Goal: Task Accomplishment & Management: Manage account settings

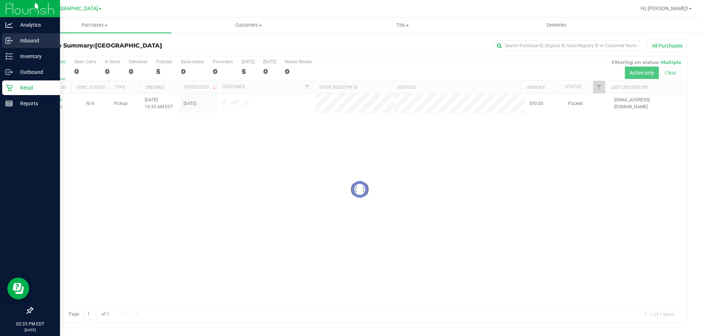
click at [20, 41] on p "Inbound" at bounding box center [35, 40] width 44 height 9
click at [0, 35] on link "Inbound" at bounding box center [30, 41] width 60 height 16
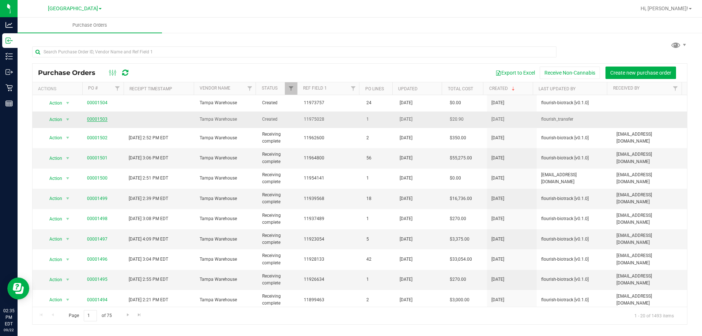
click at [97, 117] on link "00001503" at bounding box center [97, 119] width 20 height 5
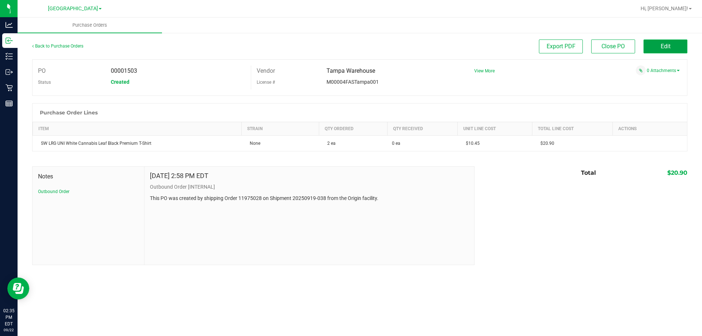
click at [650, 45] on button "Edit" at bounding box center [666, 47] width 44 height 14
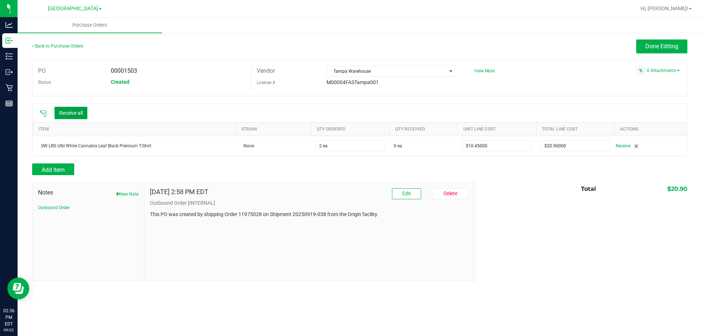
click at [64, 113] on button "Receive all" at bounding box center [71, 113] width 33 height 12
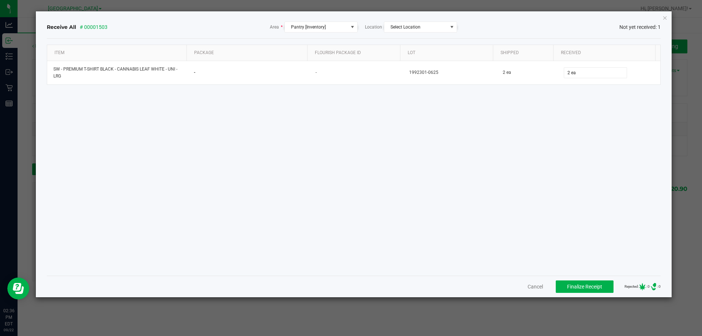
click at [526, 207] on div "Item Package Flourish Package ID Lot Shipped Received SW - PREMIUM T-SHIRT BLAC…" at bounding box center [354, 157] width 615 height 225
click at [579, 284] on span "Finalize Receipt" at bounding box center [584, 287] width 35 height 6
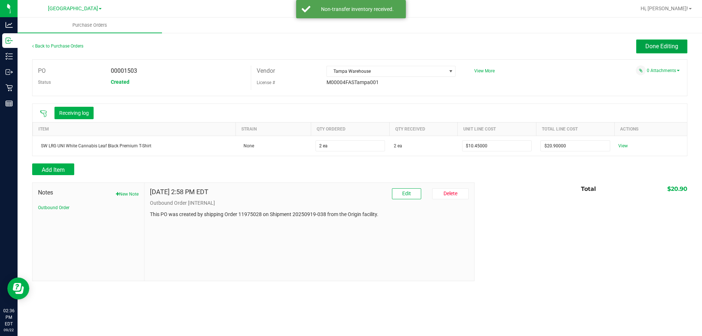
click at [646, 48] on span "Done Editing" at bounding box center [662, 46] width 33 height 7
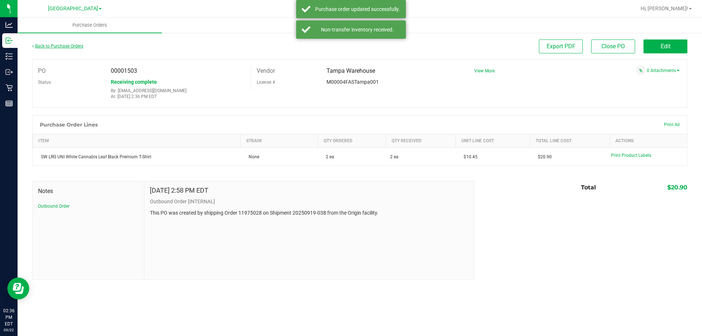
click at [62, 45] on link "Back to Purchase Orders" at bounding box center [57, 46] width 51 height 5
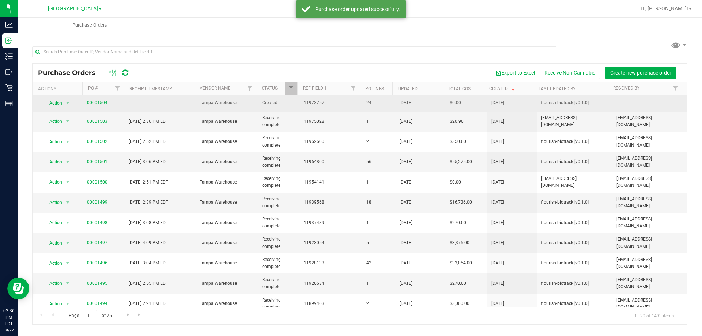
click at [91, 102] on link "00001504" at bounding box center [97, 102] width 20 height 5
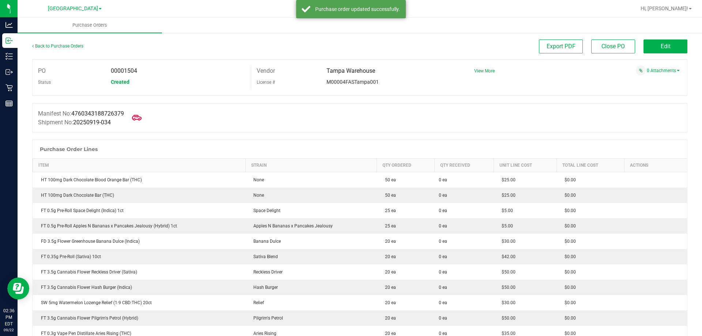
click at [134, 120] on span at bounding box center [137, 118] width 16 height 16
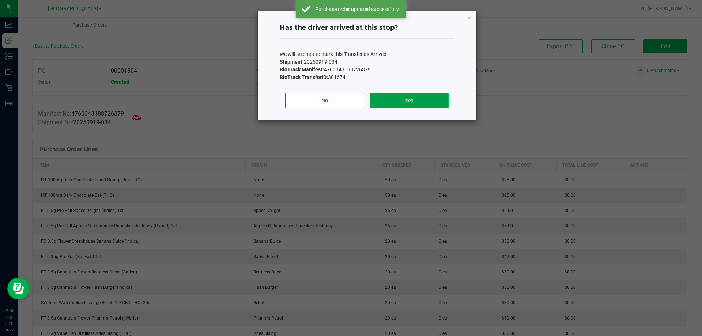
click at [393, 102] on button "Yes" at bounding box center [409, 100] width 79 height 15
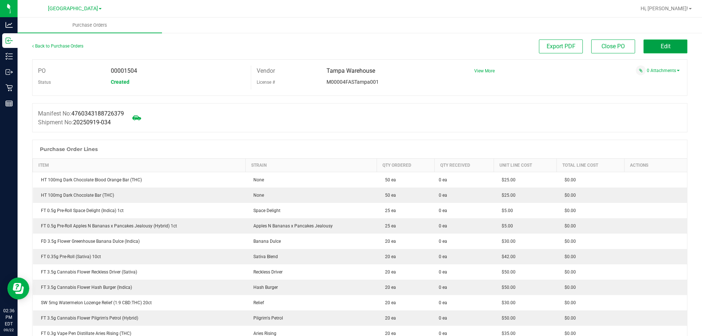
click at [644, 50] on button "Edit" at bounding box center [666, 47] width 44 height 14
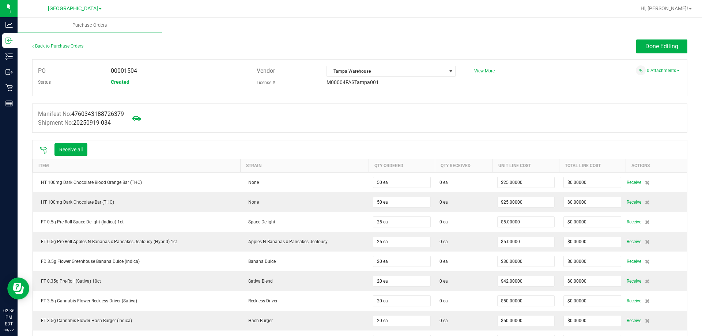
click at [41, 151] on icon at bounding box center [43, 150] width 7 height 7
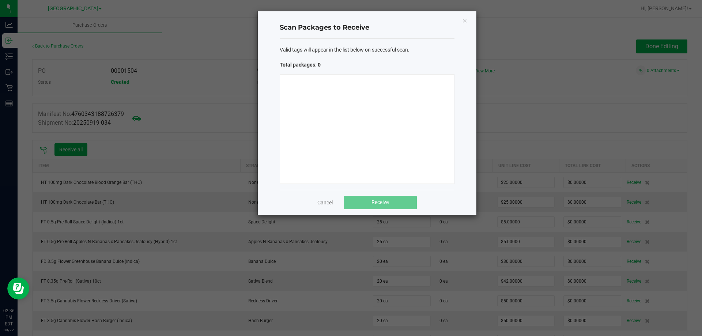
click at [298, 149] on div at bounding box center [367, 129] width 175 height 110
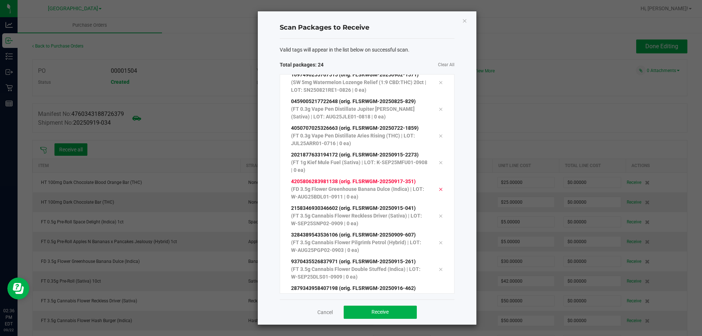
scroll to position [414, 0]
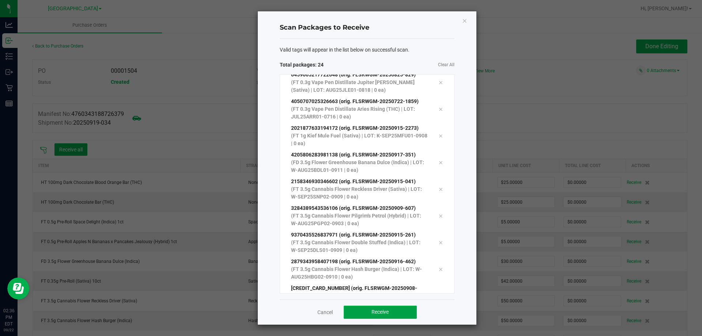
click at [408, 313] on button "Receive" at bounding box center [380, 312] width 73 height 13
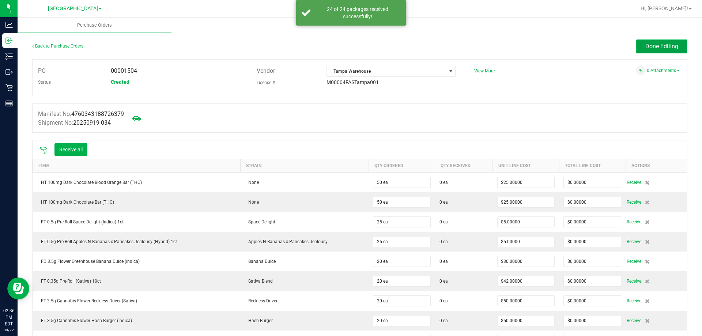
click at [663, 46] on span "Done Editing" at bounding box center [662, 46] width 33 height 7
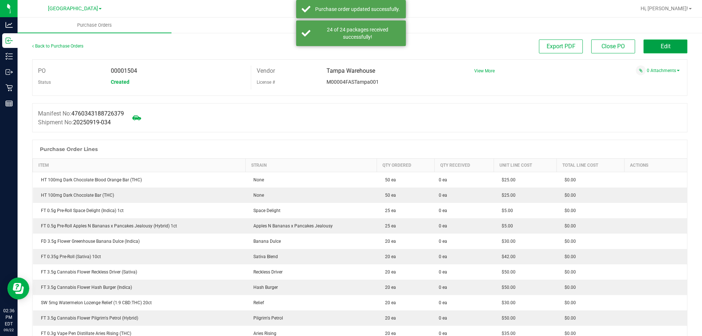
click at [652, 47] on button "Edit" at bounding box center [666, 47] width 44 height 14
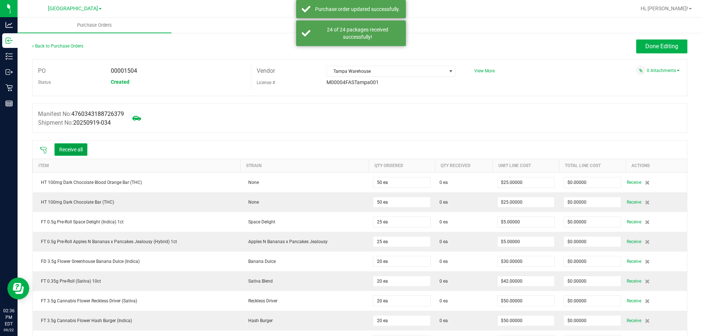
click at [71, 153] on button "Receive all" at bounding box center [71, 149] width 33 height 12
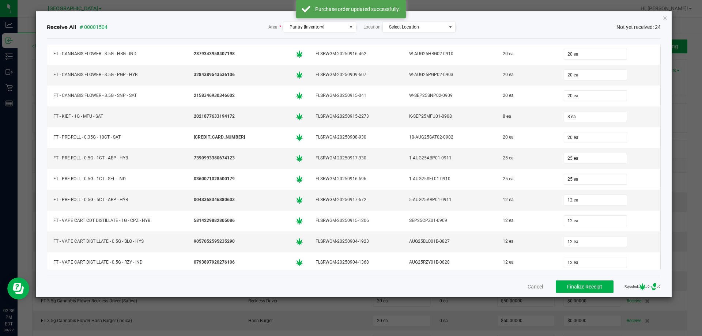
scroll to position [146, 0]
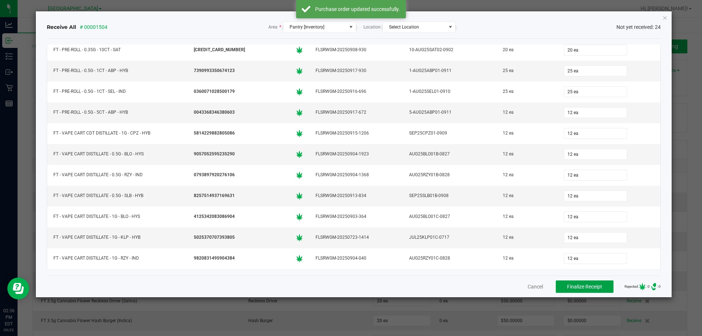
click at [569, 288] on span "Finalize Receipt" at bounding box center [584, 287] width 35 height 6
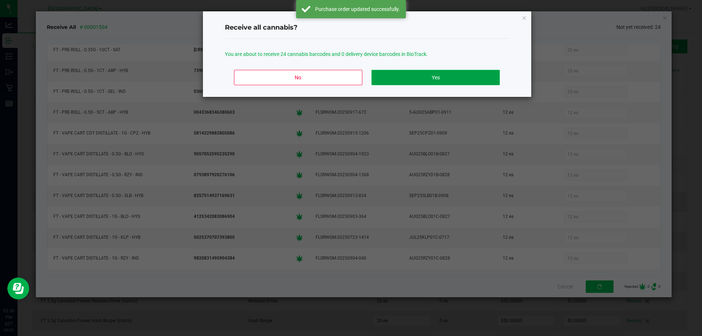
click at [443, 82] on button "Yes" at bounding box center [436, 77] width 128 height 15
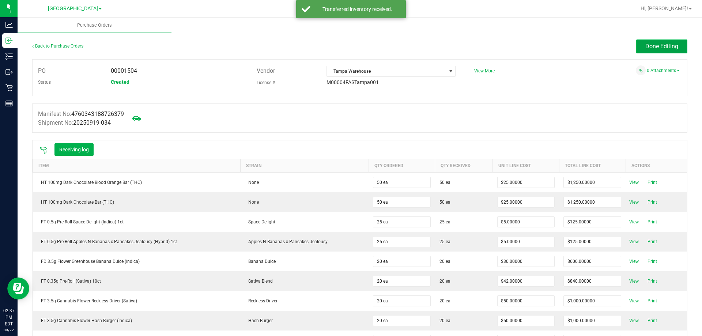
click at [637, 45] on button "Done Editing" at bounding box center [662, 47] width 51 height 14
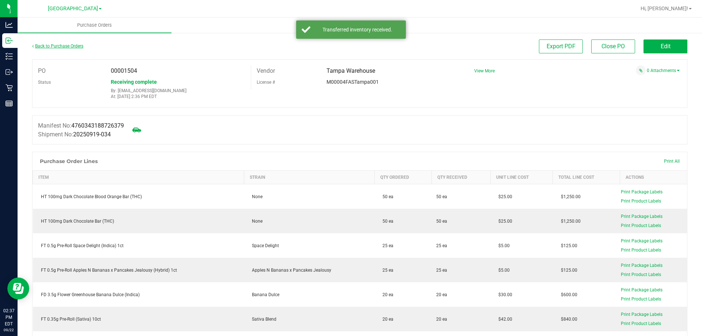
click at [67, 47] on link "Back to Purchase Orders" at bounding box center [57, 46] width 51 height 5
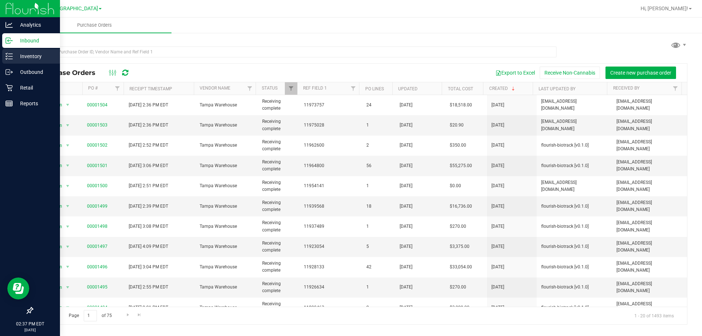
click at [18, 52] on p "Inventory" at bounding box center [35, 56] width 44 height 9
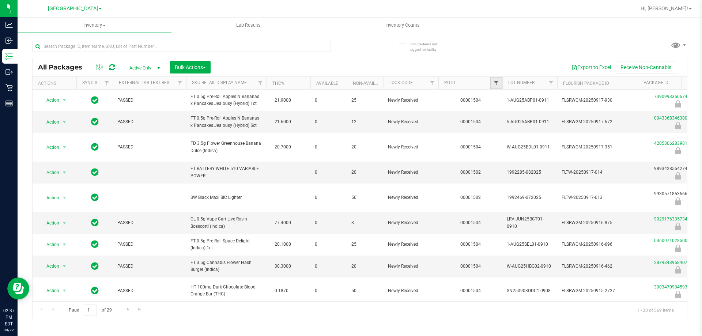
click at [494, 81] on span "Filter" at bounding box center [496, 83] width 6 height 6
type input "1504"
click at [495, 110] on button "Filter" at bounding box center [512, 118] width 35 height 16
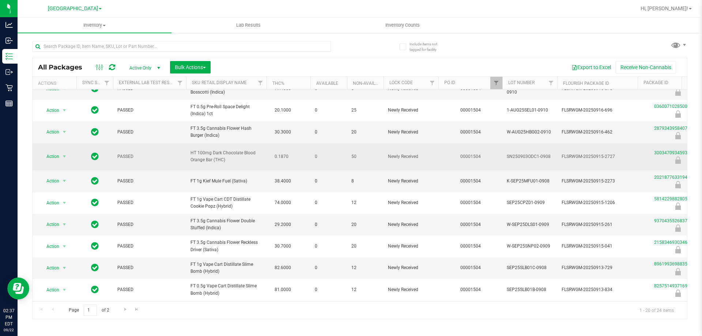
scroll to position [239, 0]
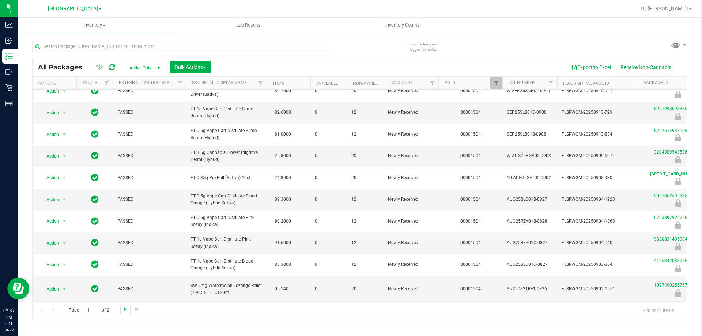
click at [127, 311] on span "Go to the next page" at bounding box center [126, 310] width 6 height 6
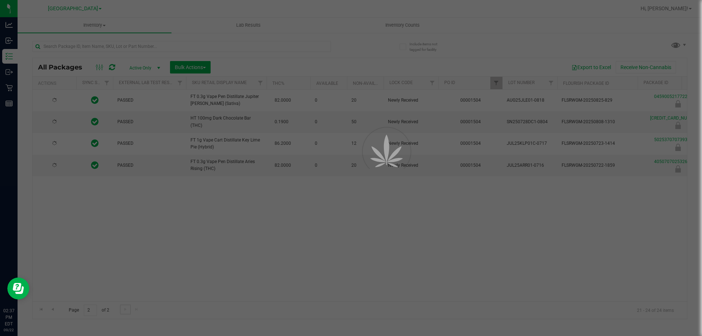
scroll to position [0, 0]
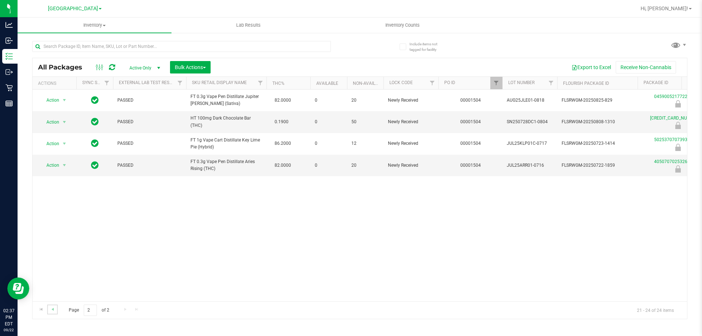
click at [48, 307] on link "Go to the previous page" at bounding box center [52, 310] width 11 height 10
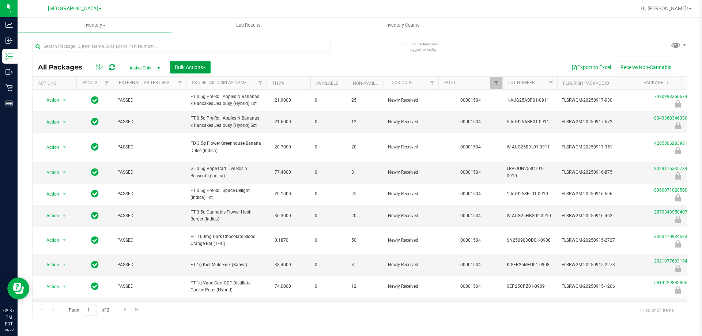
click at [198, 67] on span "Bulk Actions" at bounding box center [190, 67] width 31 height 6
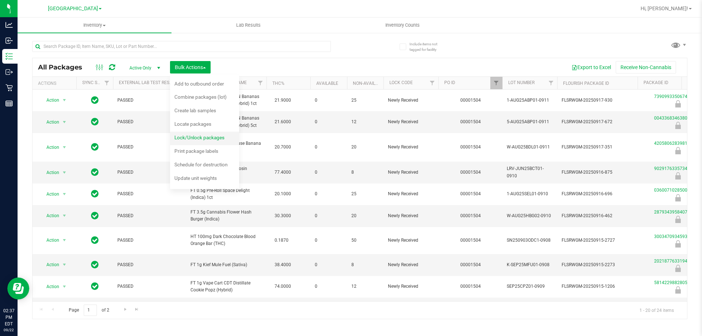
click at [207, 134] on div "Lock/Unlock packages" at bounding box center [204, 139] width 60 height 12
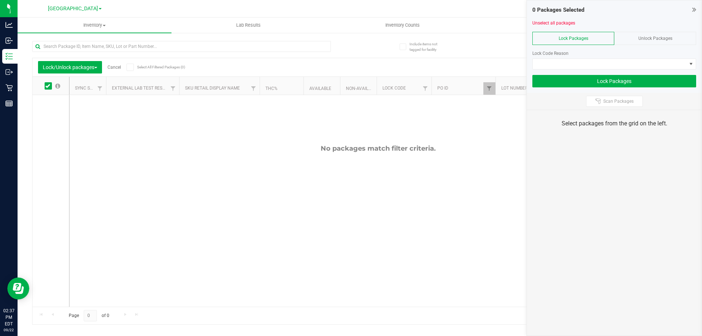
click at [625, 33] on div "Unlock Packages" at bounding box center [656, 38] width 82 height 13
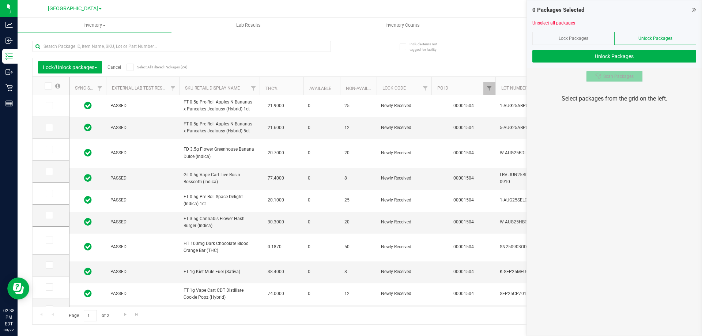
click at [615, 76] on span "Scan Packages" at bounding box center [619, 77] width 30 height 6
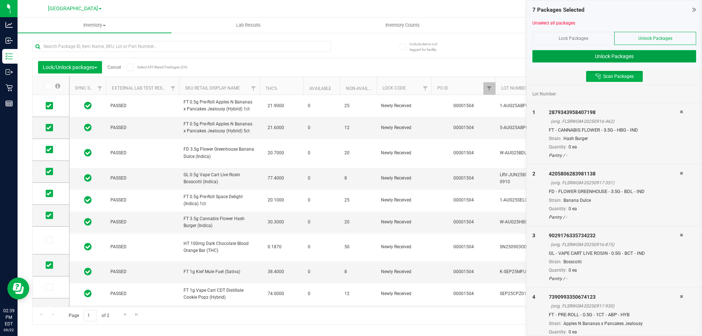
click at [619, 53] on button "Unlock Packages" at bounding box center [615, 56] width 164 height 12
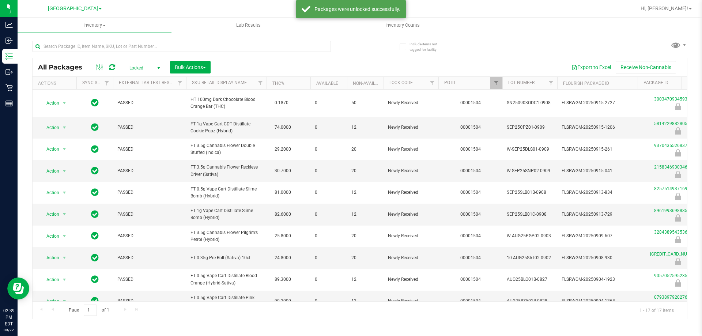
click at [136, 65] on span "Locked" at bounding box center [143, 68] width 40 height 10
click at [139, 75] on li "Active Only" at bounding box center [143, 79] width 40 height 11
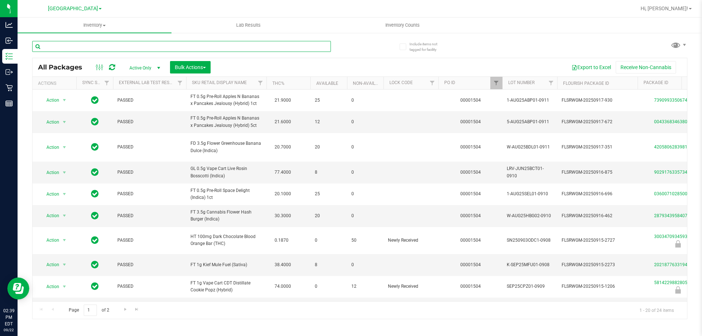
click at [187, 46] on input "text" at bounding box center [181, 46] width 299 height 11
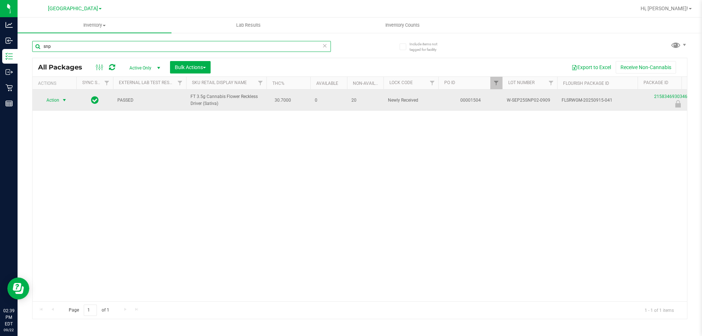
type input "snp"
click at [59, 99] on span "Action" at bounding box center [50, 100] width 20 height 10
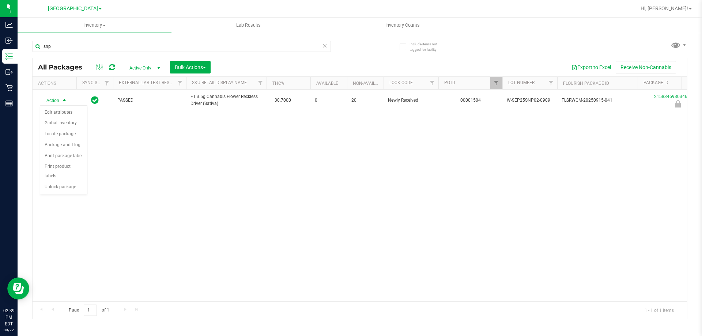
click at [130, 172] on div "Action Action Edit attributes Global inventory Locate package Package audit log…" at bounding box center [360, 196] width 655 height 212
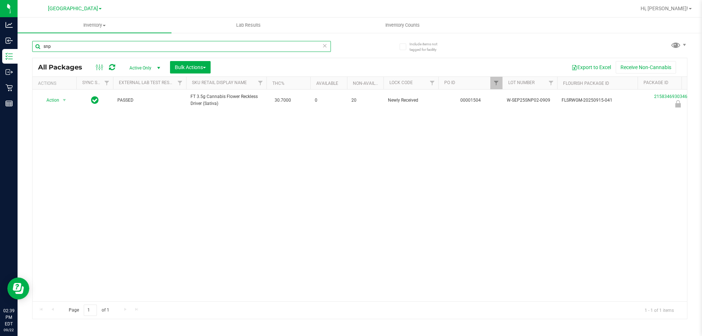
click at [145, 44] on input "snp" at bounding box center [181, 46] width 299 height 11
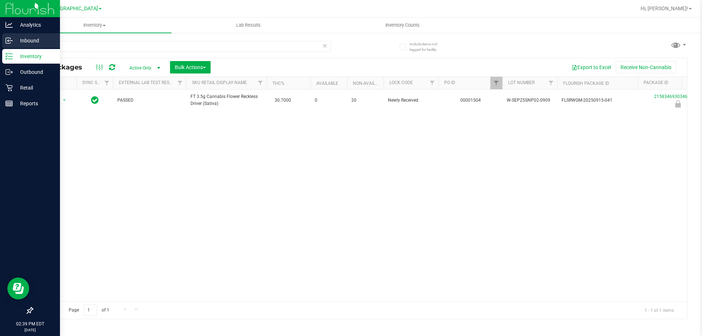
click at [0, 46] on link "Inbound" at bounding box center [30, 41] width 60 height 16
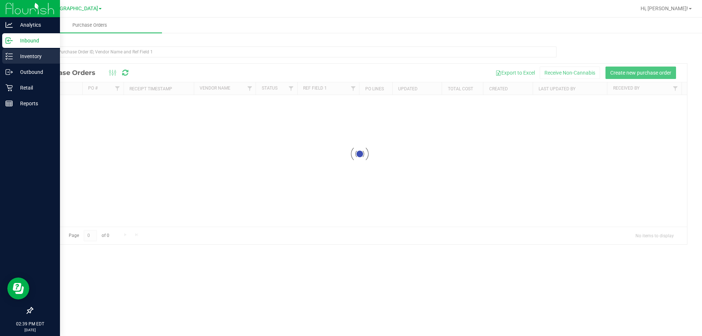
click at [15, 55] on p "Inventory" at bounding box center [35, 56] width 44 height 9
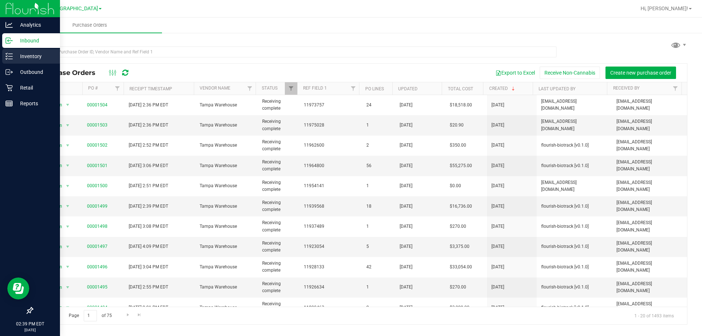
click at [0, 58] on link "Inventory" at bounding box center [30, 57] width 60 height 16
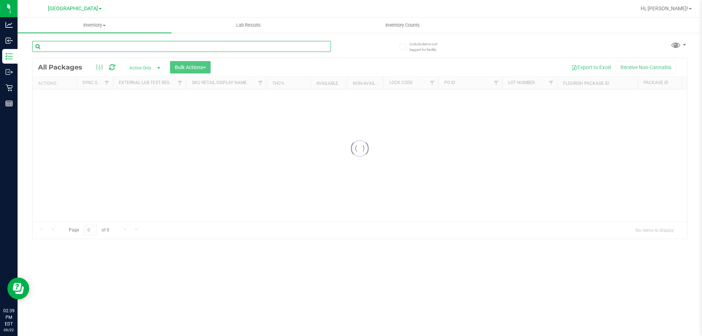
click at [92, 52] on input "text" at bounding box center [181, 46] width 299 height 11
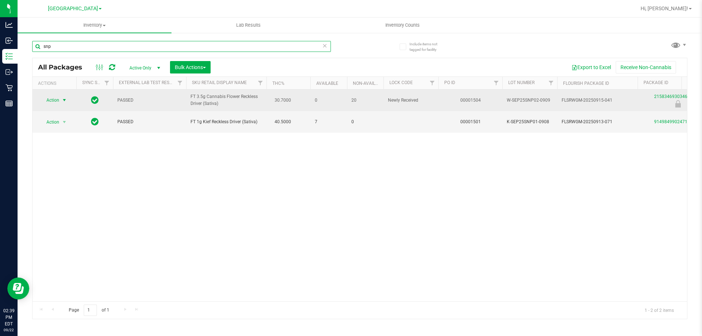
type input "snp"
click at [65, 98] on span "select" at bounding box center [64, 100] width 6 height 6
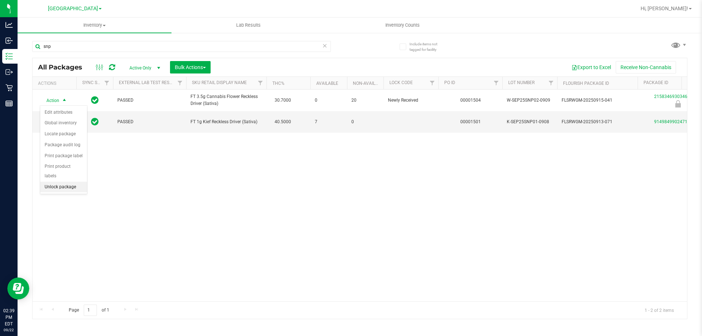
click at [70, 182] on li "Unlock package" at bounding box center [63, 187] width 47 height 11
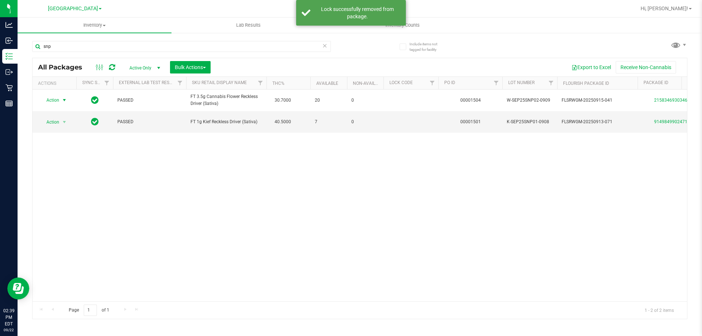
click at [61, 99] on span "select" at bounding box center [64, 100] width 9 height 10
click at [64, 166] on li "Lock package" at bounding box center [68, 166] width 57 height 11
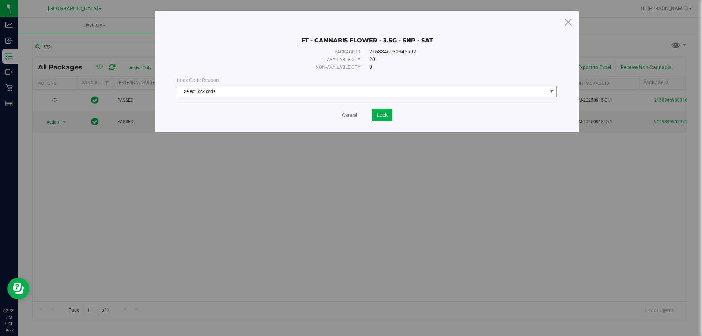
click at [255, 89] on span "Select lock code" at bounding box center [362, 91] width 370 height 10
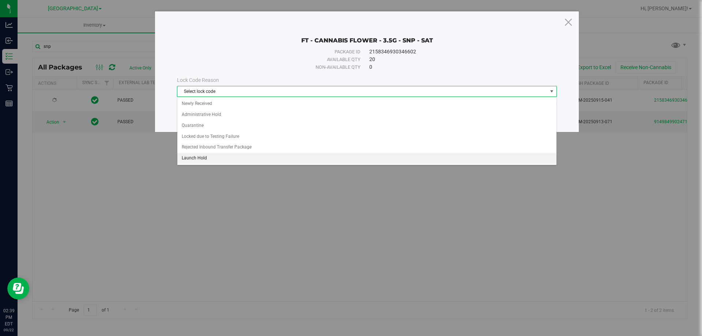
click at [208, 157] on li "Launch Hold" at bounding box center [366, 158] width 379 height 11
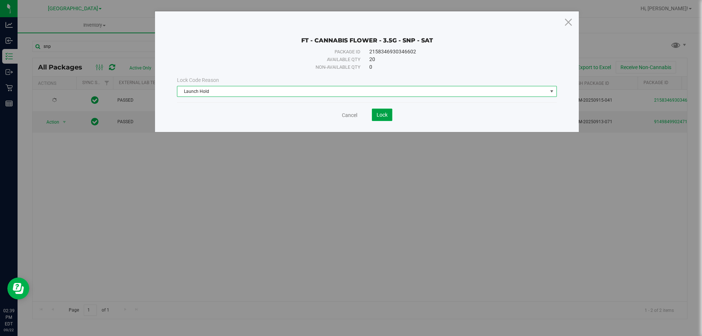
click at [379, 115] on span "Lock" at bounding box center [382, 115] width 11 height 6
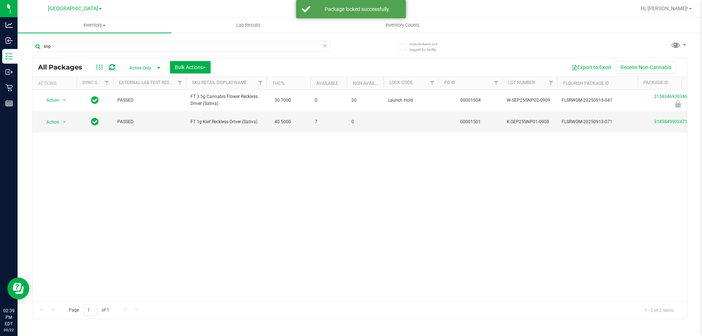
click at [134, 39] on div "snp" at bounding box center [196, 45] width 328 height 23
click at [124, 52] on div "snp" at bounding box center [181, 49] width 299 height 17
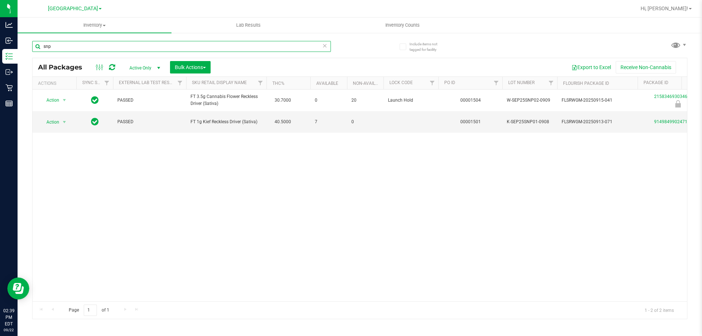
click at [128, 44] on input "snp" at bounding box center [181, 46] width 299 height 11
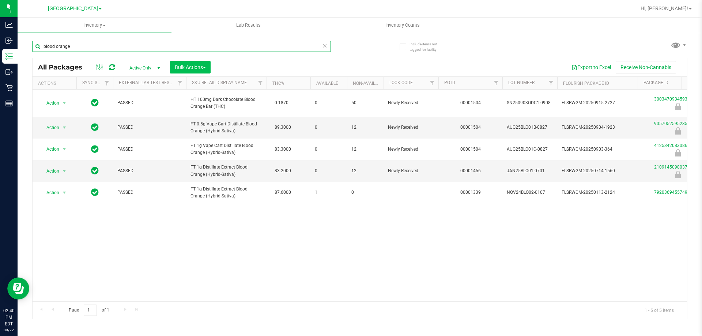
type input "blood orange"
click at [189, 64] on span "Bulk Actions" at bounding box center [190, 67] width 31 height 6
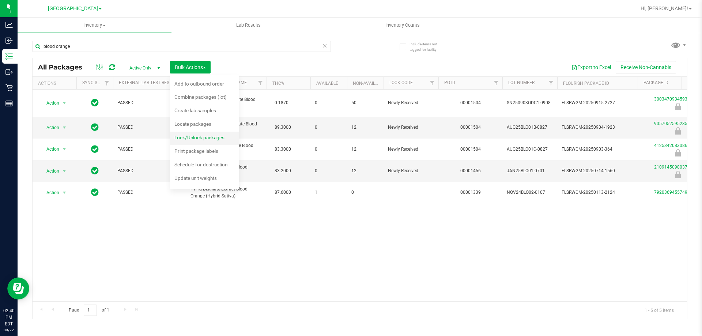
click at [209, 135] on span "Lock/Unlock packages" at bounding box center [199, 138] width 50 height 6
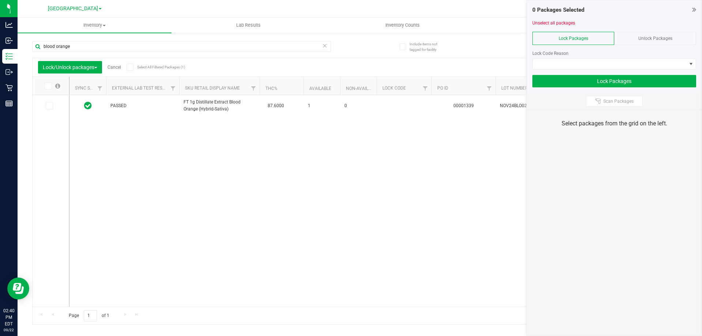
click at [698, 10] on div "0 Packages Selected Unselect all packages Lock Packages Unlock Packages Lock Co…" at bounding box center [614, 46] width 175 height 93
click at [694, 10] on icon at bounding box center [695, 9] width 4 height 7
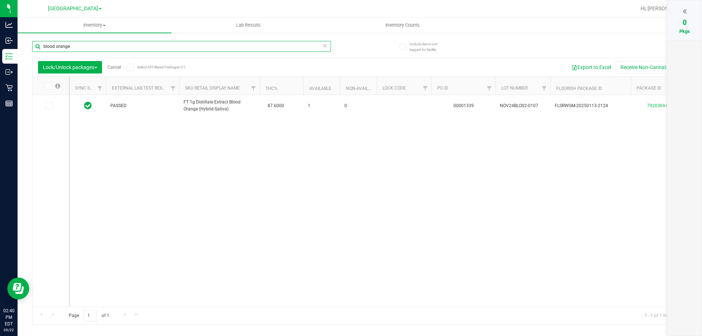
click at [119, 47] on input "blood orange" at bounding box center [181, 46] width 299 height 11
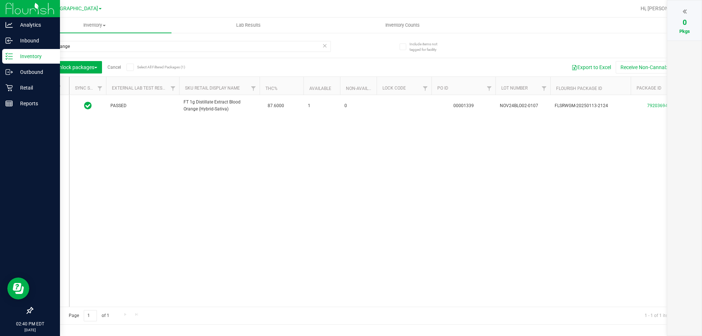
click at [10, 64] on link "Inventory" at bounding box center [30, 57] width 60 height 16
click at [14, 58] on p "Inventory" at bounding box center [35, 56] width 44 height 9
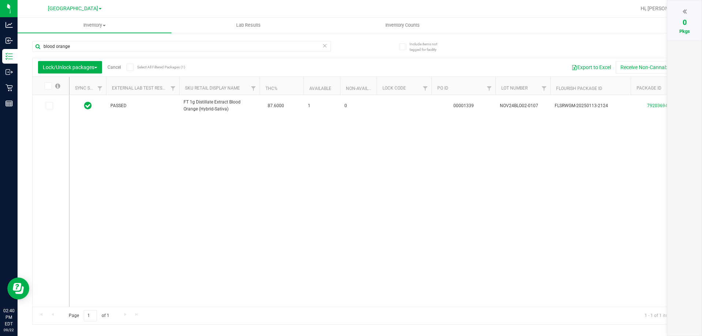
click at [325, 49] on icon at bounding box center [324, 45] width 5 height 9
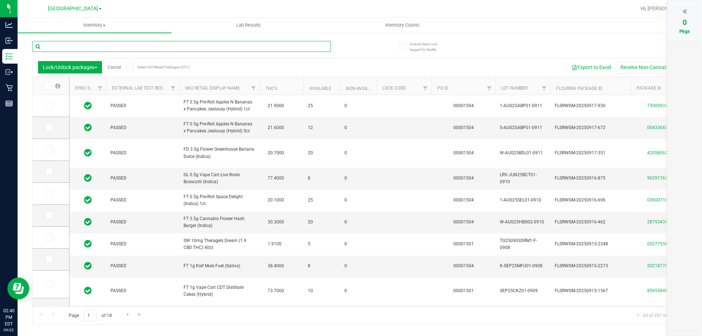
click at [229, 49] on input "text" at bounding box center [181, 46] width 299 height 11
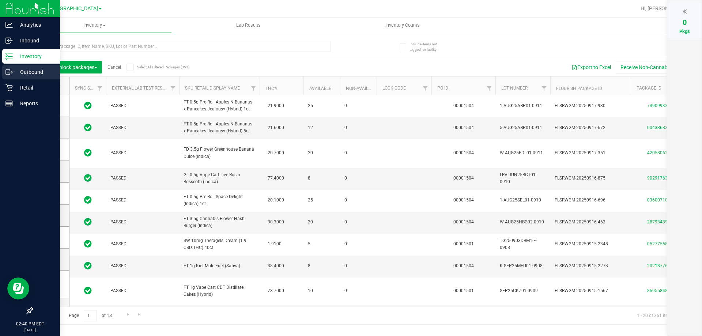
click at [9, 70] on icon at bounding box center [8, 71] width 7 height 7
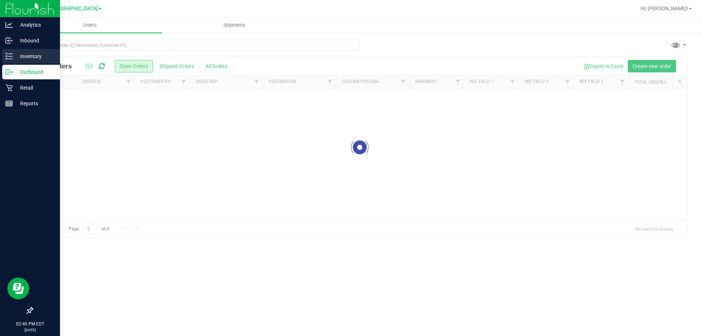
click at [21, 59] on p "Inventory" at bounding box center [35, 56] width 44 height 9
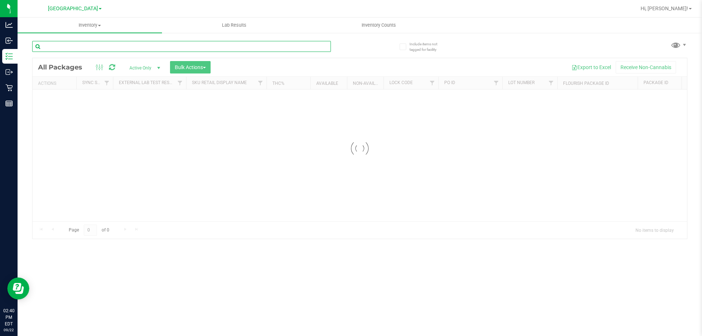
click at [100, 50] on input "text" at bounding box center [181, 46] width 299 height 11
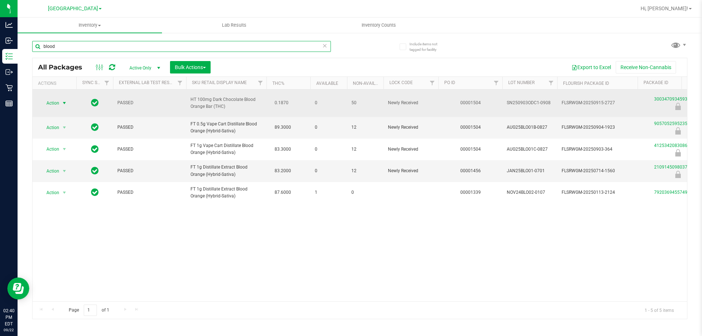
type input "blood"
click at [58, 102] on span "Action" at bounding box center [50, 103] width 20 height 10
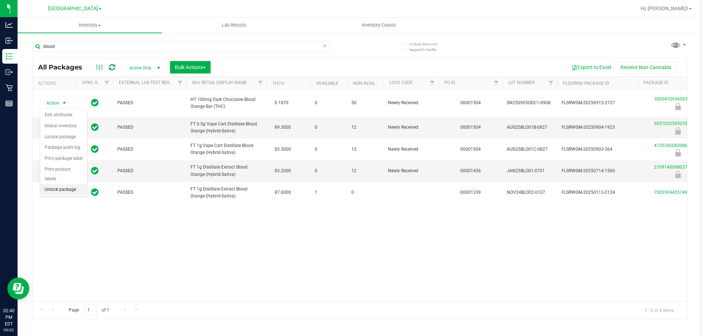
click at [59, 184] on li "Unlock package" at bounding box center [63, 189] width 47 height 11
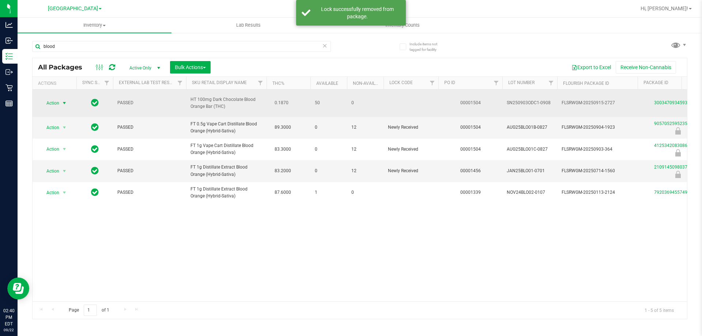
click at [62, 104] on span "select" at bounding box center [64, 103] width 6 height 6
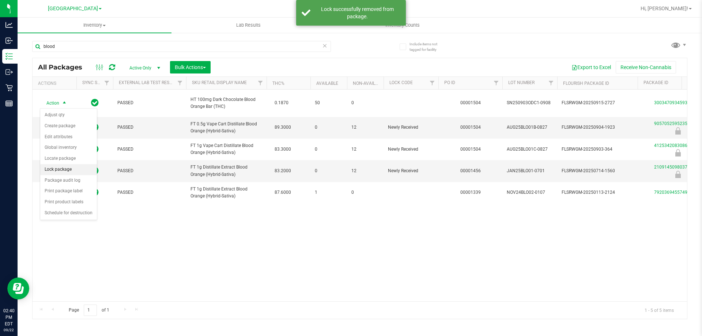
click at [69, 170] on li "Lock package" at bounding box center [68, 169] width 57 height 11
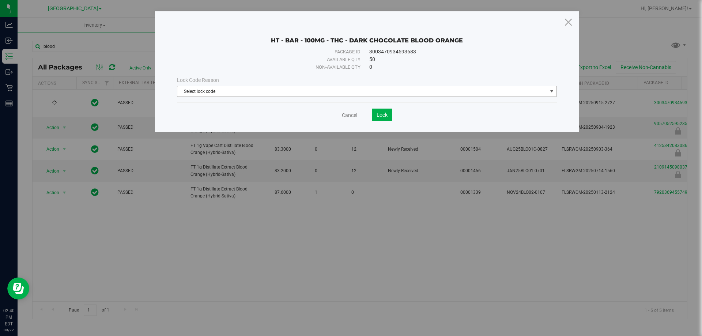
click at [211, 90] on span "Select lock code" at bounding box center [362, 91] width 370 height 10
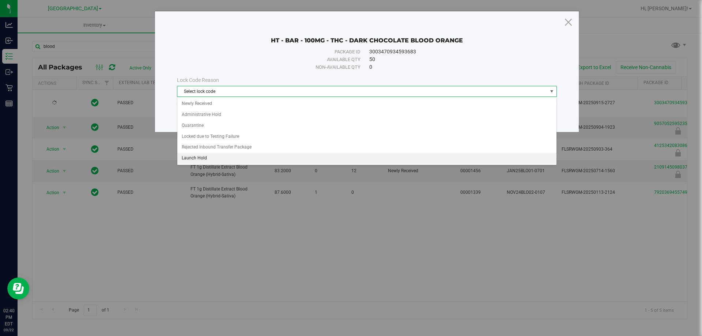
click at [215, 155] on li "Launch Hold" at bounding box center [366, 158] width 379 height 11
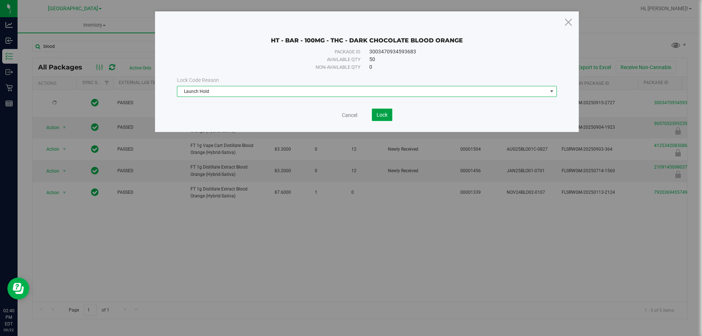
click at [374, 116] on button "Lock" at bounding box center [382, 115] width 20 height 12
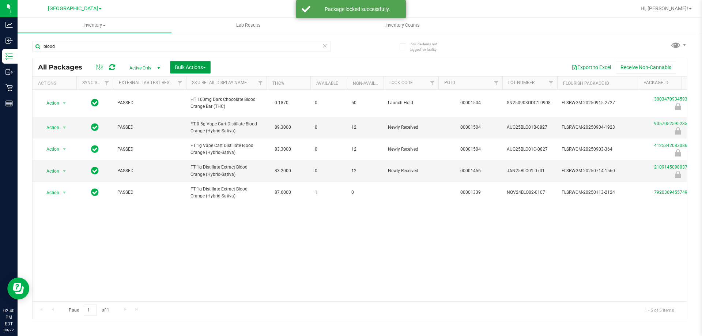
click at [191, 68] on span "Bulk Actions" at bounding box center [190, 67] width 31 height 6
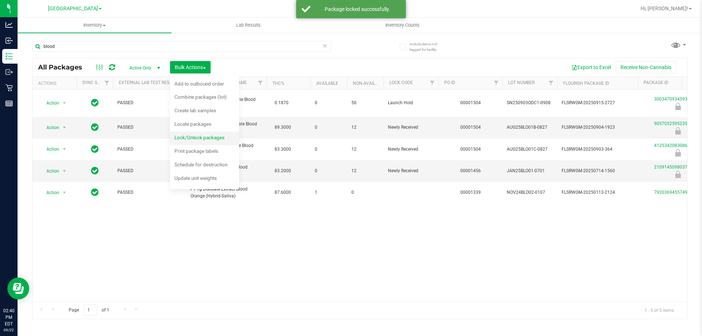
click at [206, 139] on span "Lock/Unlock packages" at bounding box center [199, 138] width 50 height 6
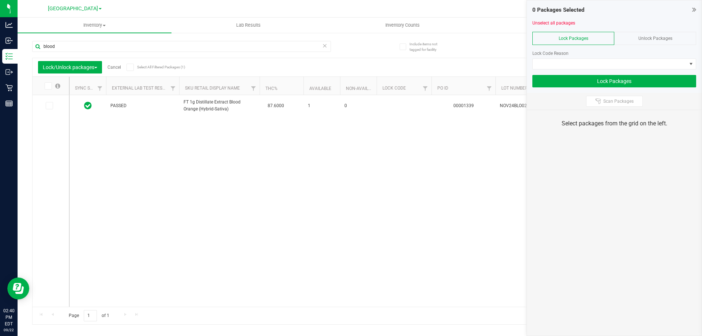
click at [662, 42] on div "Unlock Packages" at bounding box center [656, 38] width 82 height 13
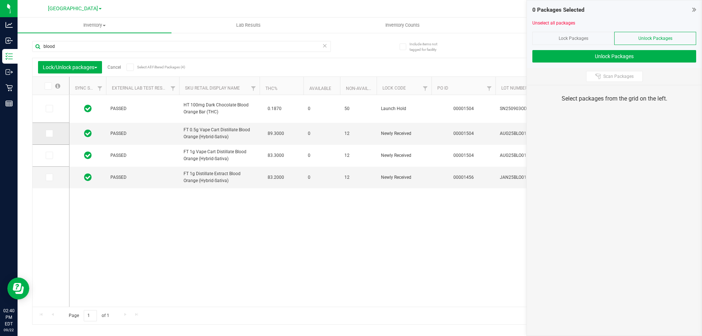
click at [50, 134] on icon at bounding box center [48, 134] width 5 height 0
click at [0, 0] on input "checkbox" at bounding box center [0, 0] width 0 height 0
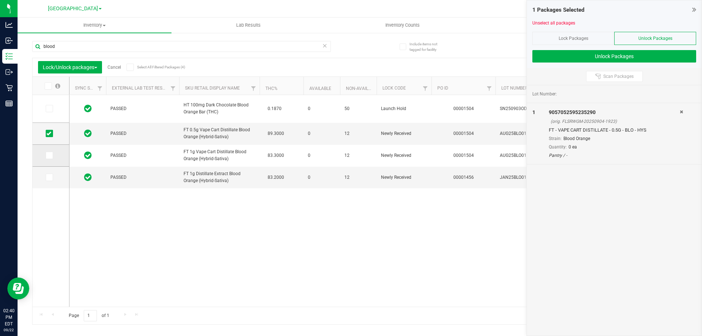
click at [48, 155] on icon at bounding box center [48, 155] width 5 height 0
click at [0, 0] on input "checkbox" at bounding box center [0, 0] width 0 height 0
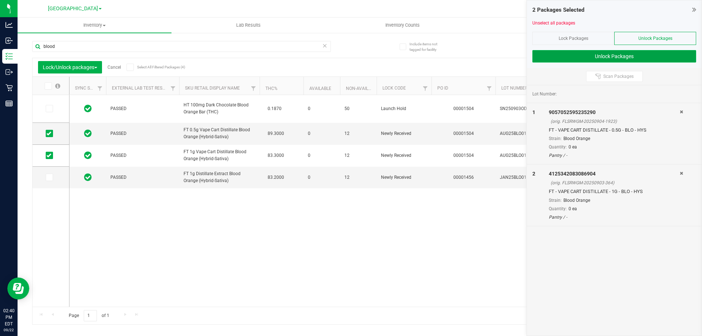
click at [602, 57] on button "Unlock Packages" at bounding box center [615, 56] width 164 height 12
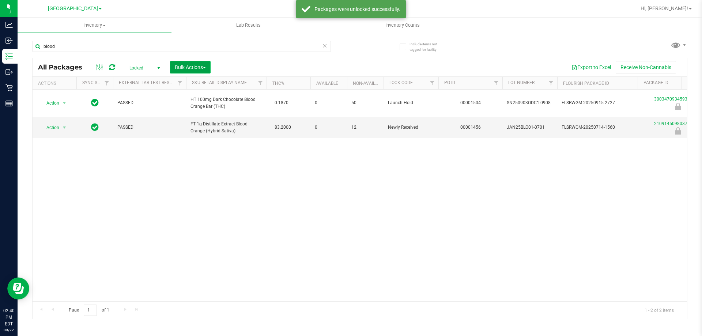
click at [188, 66] on span "Bulk Actions" at bounding box center [190, 67] width 31 height 6
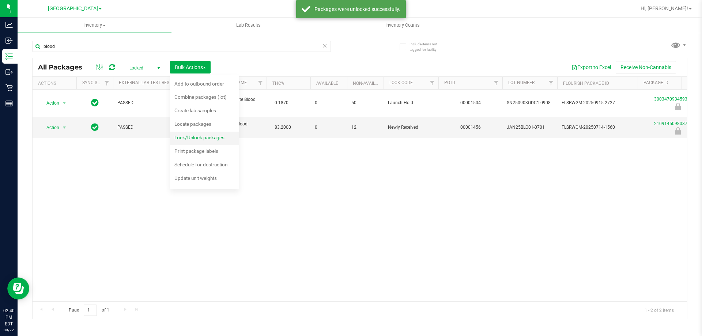
click at [196, 134] on div "Lock/Unlock packages" at bounding box center [204, 139] width 60 height 12
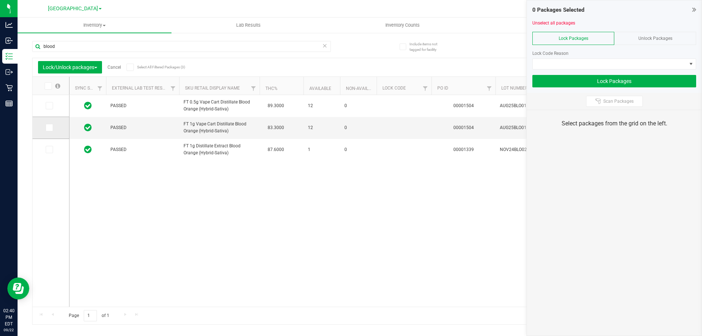
click at [54, 125] on label at bounding box center [51, 127] width 11 height 7
click at [0, 0] on input "checkbox" at bounding box center [0, 0] width 0 height 0
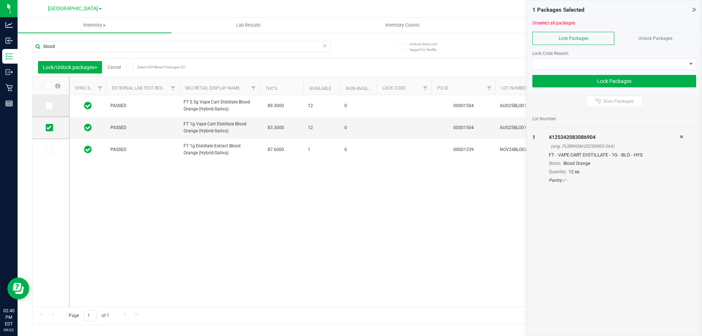
click at [51, 110] on td at bounding box center [51, 106] width 37 height 22
click at [54, 106] on label at bounding box center [51, 105] width 11 height 7
click at [0, 0] on input "checkbox" at bounding box center [0, 0] width 0 height 0
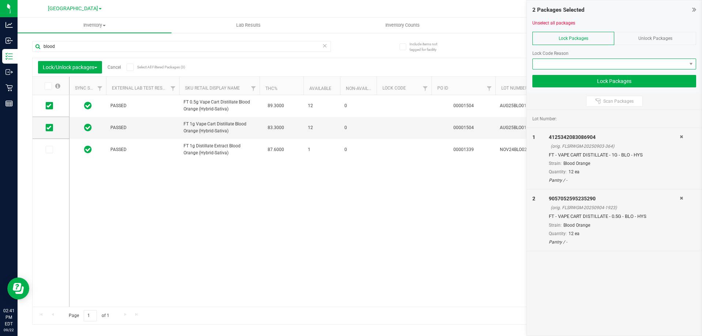
click at [618, 60] on span at bounding box center [610, 64] width 154 height 10
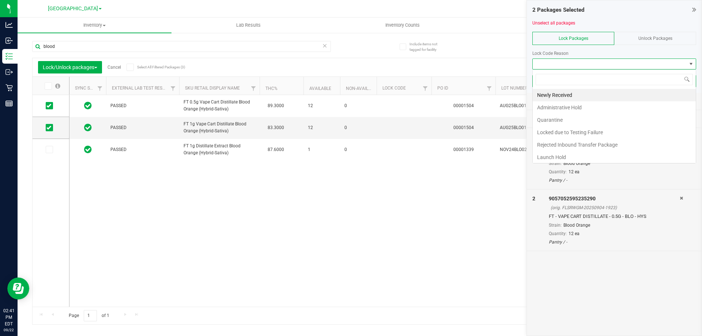
scroll to position [11, 164]
click at [570, 120] on li "Quarantine" at bounding box center [614, 120] width 163 height 12
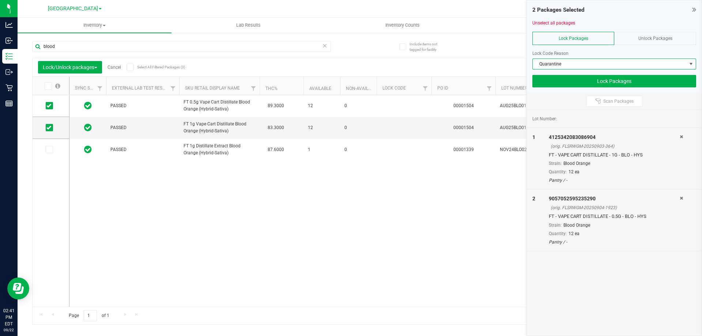
click at [578, 61] on span "Quarantine" at bounding box center [610, 64] width 154 height 10
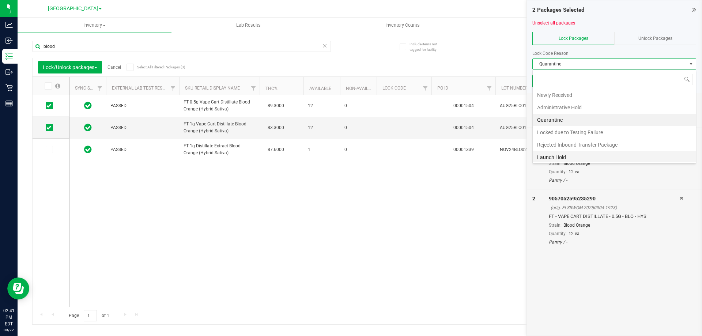
click at [563, 154] on li "Launch Hold" at bounding box center [614, 157] width 163 height 12
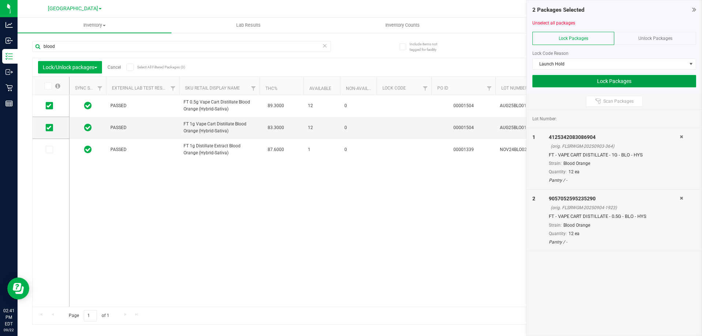
click at [572, 80] on button "Lock Packages" at bounding box center [615, 81] width 164 height 12
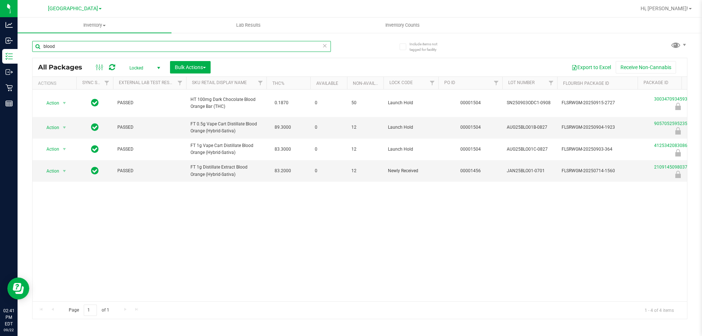
click at [173, 48] on input "blood" at bounding box center [181, 46] width 299 height 11
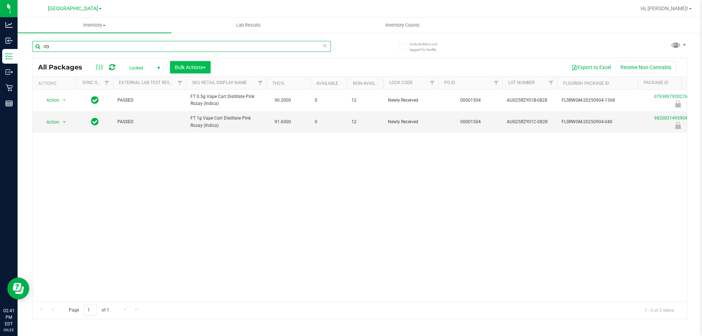
type input "rzy"
click at [199, 66] on span "Bulk Actions" at bounding box center [190, 67] width 31 height 6
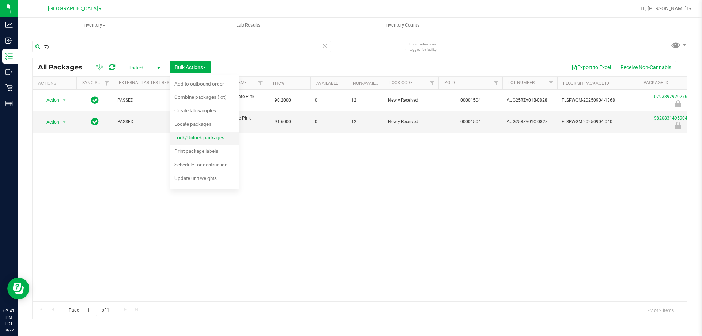
click at [200, 138] on span "Lock/Unlock packages" at bounding box center [199, 138] width 50 height 6
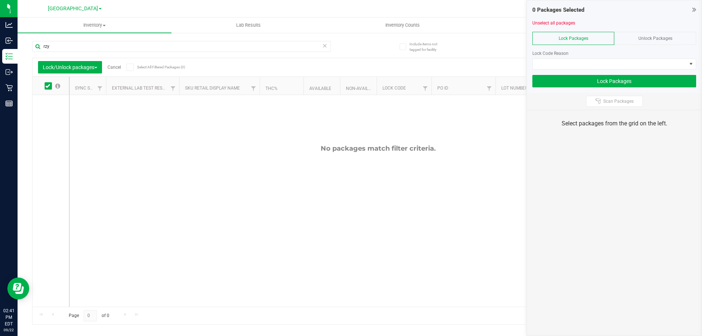
click at [633, 40] on div "Unlock Packages" at bounding box center [656, 38] width 82 height 13
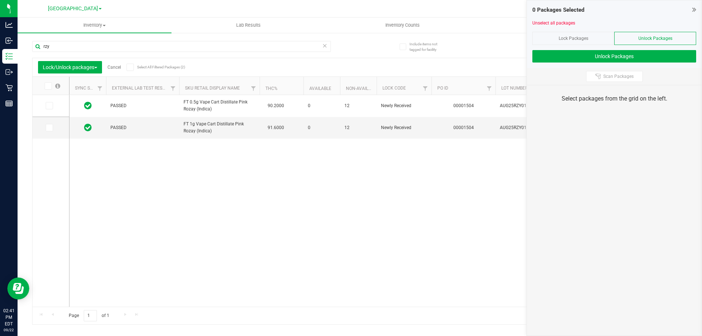
click at [48, 86] on icon at bounding box center [47, 86] width 5 height 0
click at [0, 0] on input "checkbox" at bounding box center [0, 0] width 0 height 0
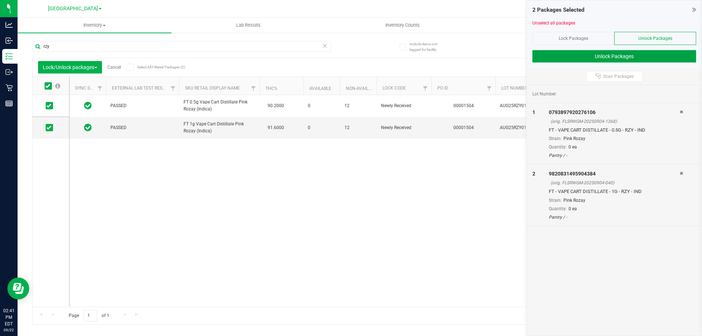
click at [582, 56] on button "Unlock Packages" at bounding box center [615, 56] width 164 height 12
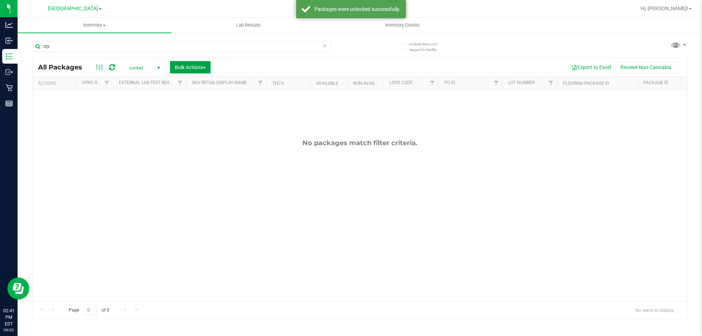
click at [181, 72] on button "Bulk Actions" at bounding box center [190, 67] width 41 height 12
click at [183, 137] on span "Lock/Unlock packages" at bounding box center [199, 138] width 50 height 6
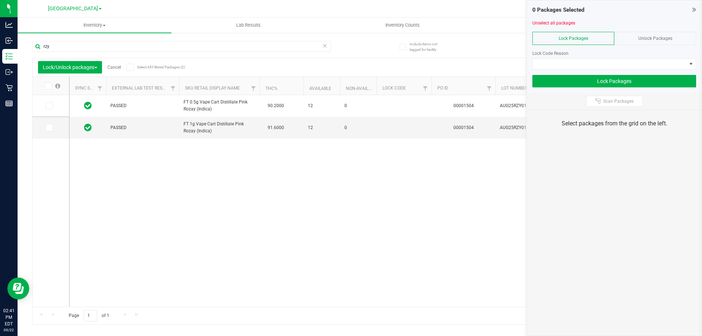
click at [50, 87] on span at bounding box center [48, 85] width 7 height 7
click at [0, 0] on input "checkbox" at bounding box center [0, 0] width 0 height 0
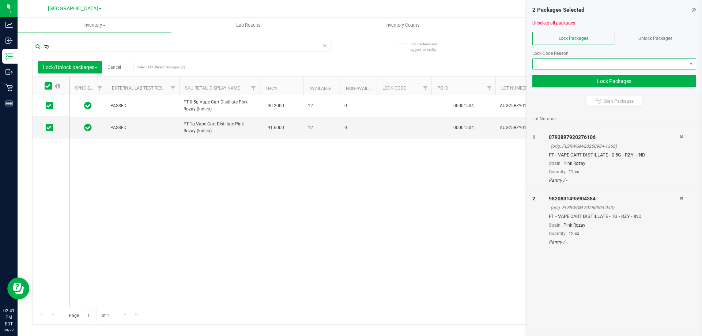
click at [585, 60] on span at bounding box center [610, 64] width 154 height 10
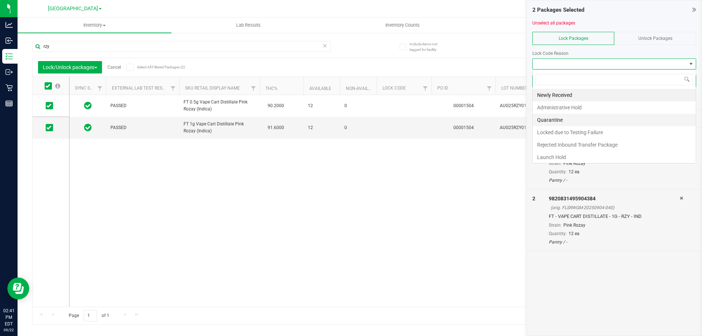
scroll to position [11, 164]
click at [552, 154] on li "Launch Hold" at bounding box center [614, 157] width 163 height 12
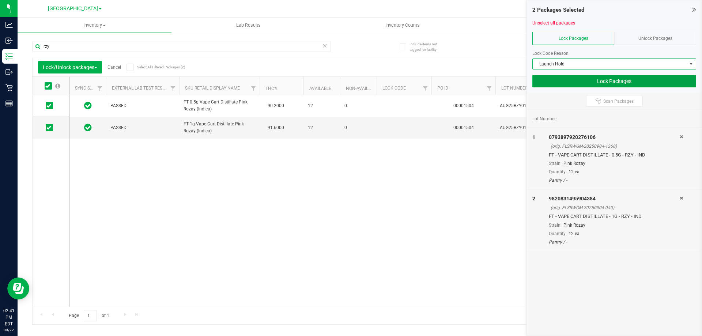
click at [558, 78] on button "Lock Packages" at bounding box center [615, 81] width 164 height 12
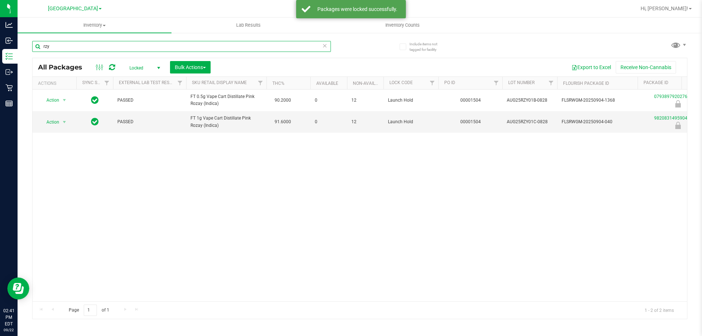
click at [223, 45] on input "rzy" at bounding box center [181, 46] width 299 height 11
type input "slb"
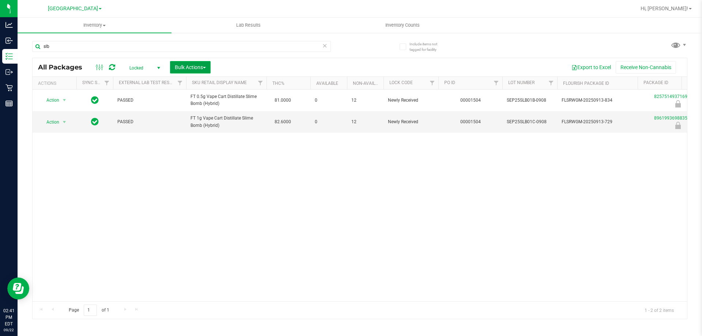
click at [198, 65] on span "Bulk Actions" at bounding box center [190, 67] width 31 height 6
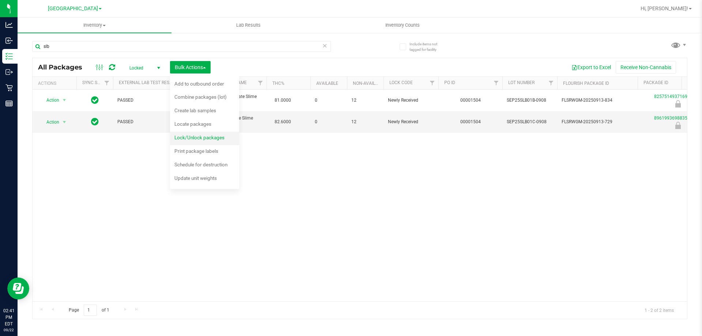
click at [207, 135] on span "Lock/Unlock packages" at bounding box center [199, 138] width 50 height 6
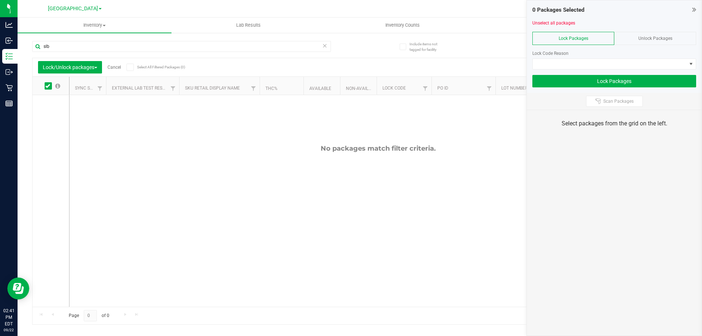
click at [643, 35] on div "Unlock Packages" at bounding box center [656, 38] width 82 height 13
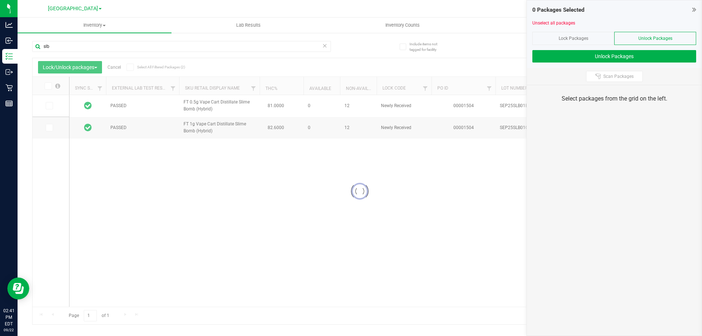
click at [48, 86] on icon at bounding box center [47, 86] width 5 height 0
click at [0, 0] on input "checkbox" at bounding box center [0, 0] width 0 height 0
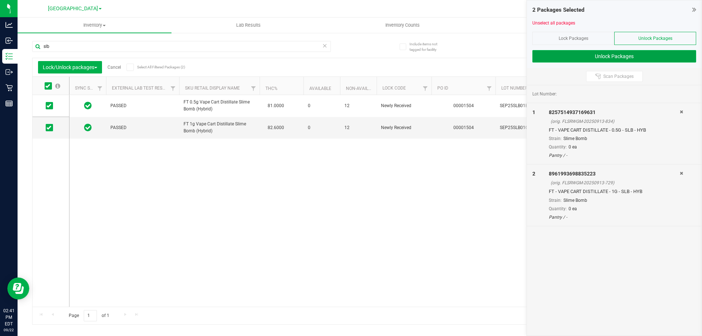
click at [608, 60] on button "Unlock Packages" at bounding box center [615, 56] width 164 height 12
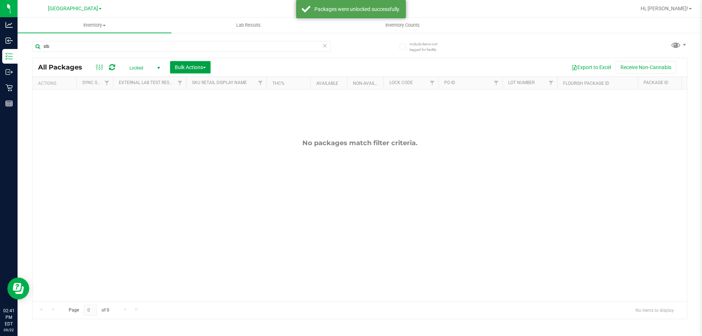
click at [189, 61] on button "Bulk Actions" at bounding box center [190, 67] width 41 height 12
click at [198, 138] on span "Lock/Unlock packages" at bounding box center [199, 138] width 50 height 6
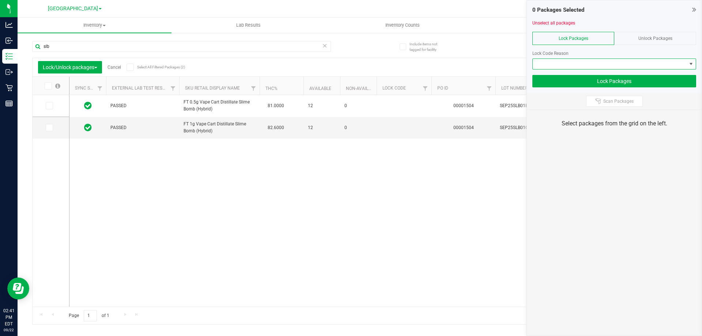
click at [571, 65] on span at bounding box center [610, 64] width 154 height 10
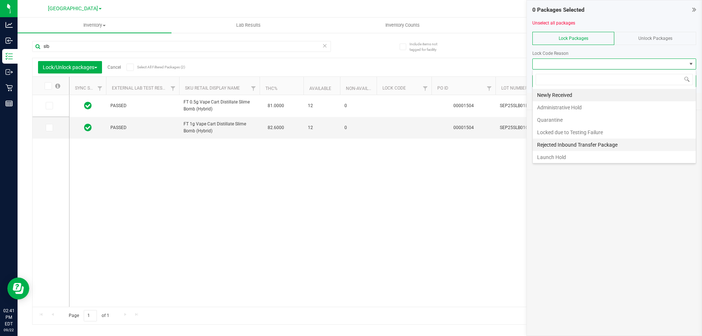
scroll to position [11, 164]
click at [562, 154] on li "Launch Hold" at bounding box center [614, 157] width 163 height 12
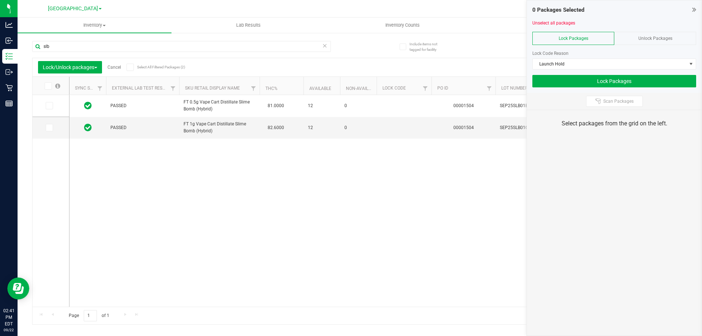
click at [46, 86] on icon at bounding box center [47, 86] width 5 height 0
click at [0, 0] on input "checkbox" at bounding box center [0, 0] width 0 height 0
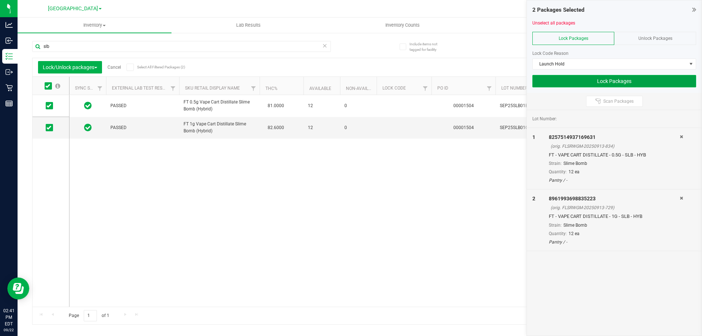
click at [580, 82] on button "Lock Packages" at bounding box center [615, 81] width 164 height 12
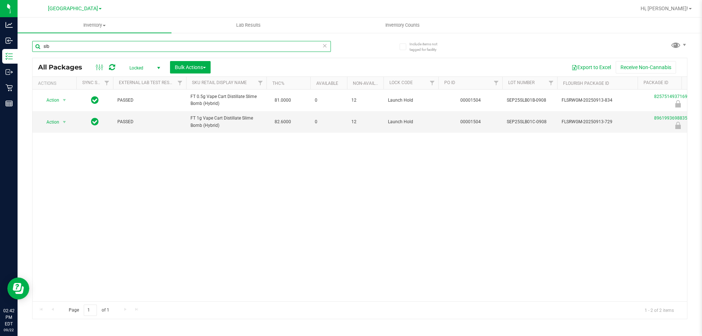
click at [131, 47] on input "slb" at bounding box center [181, 46] width 299 height 11
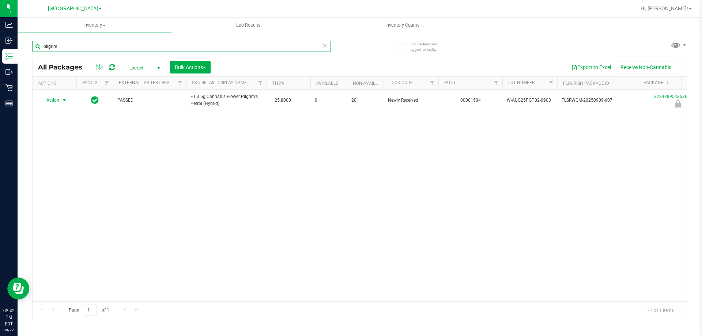
type input "pilgrim"
click at [61, 100] on span "select" at bounding box center [64, 100] width 6 height 6
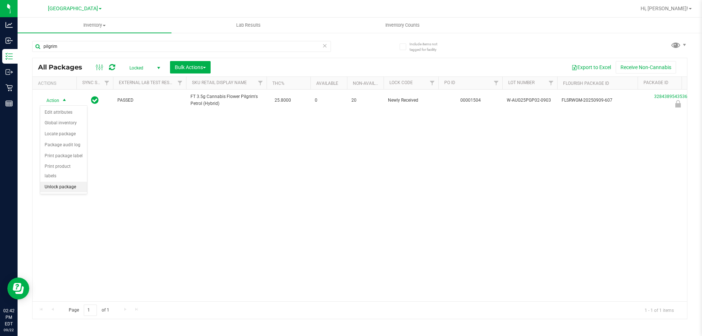
click at [70, 182] on li "Unlock package" at bounding box center [63, 187] width 47 height 11
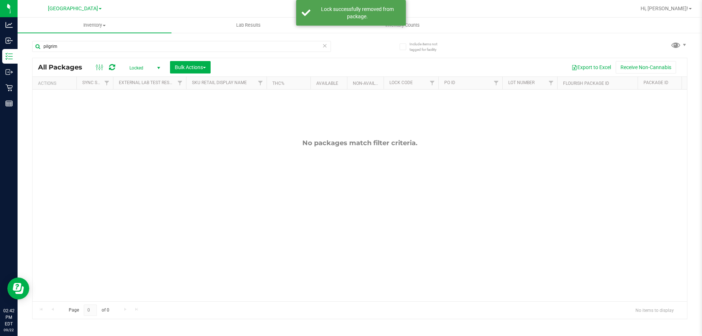
click at [152, 68] on span "Locked" at bounding box center [143, 68] width 40 height 10
click at [145, 83] on li "Active Only" at bounding box center [143, 79] width 40 height 11
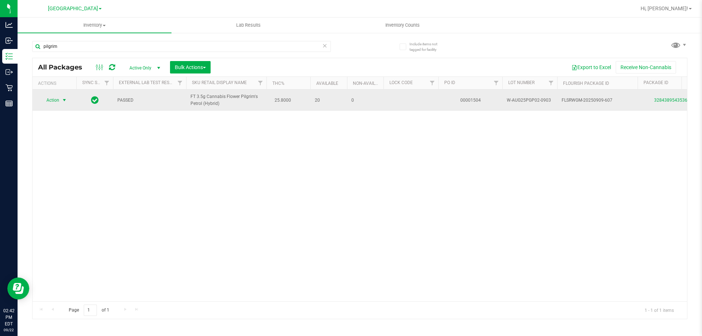
click at [47, 96] on span "Action" at bounding box center [50, 100] width 20 height 10
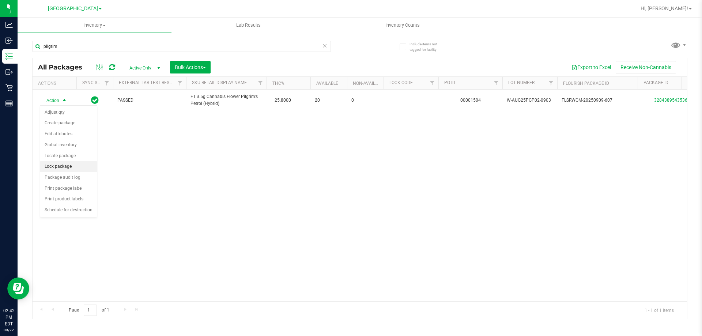
click at [67, 168] on li "Lock package" at bounding box center [68, 166] width 57 height 11
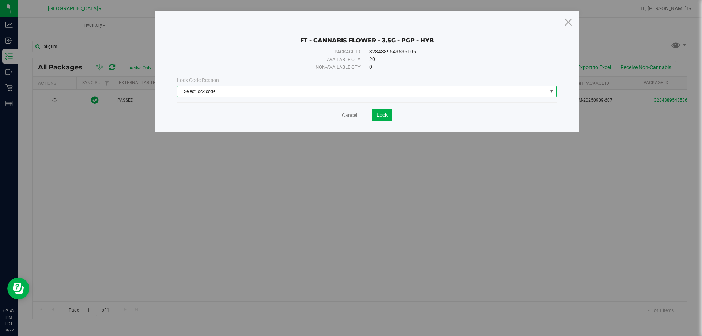
click at [209, 87] on span "Select lock code" at bounding box center [362, 91] width 370 height 10
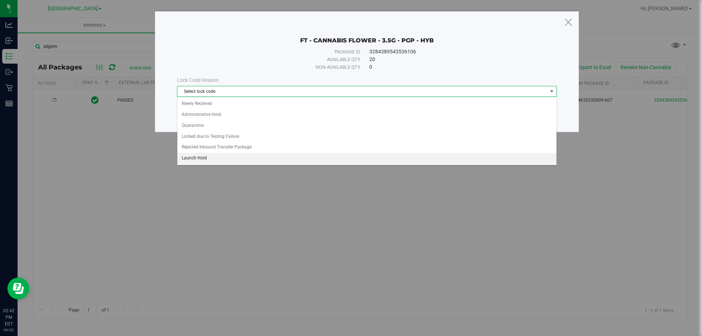
click at [217, 155] on li "Launch Hold" at bounding box center [366, 158] width 379 height 11
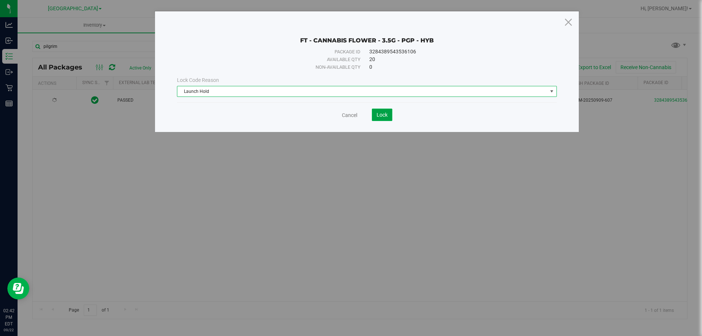
click at [377, 113] on span "Lock" at bounding box center [382, 115] width 11 height 6
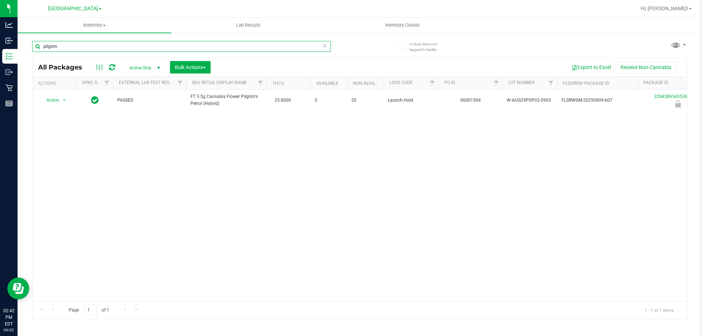
click at [97, 50] on input "pilgrim" at bounding box center [181, 46] width 299 height 11
type input "dls"
click at [60, 96] on span "select" at bounding box center [64, 100] width 9 height 10
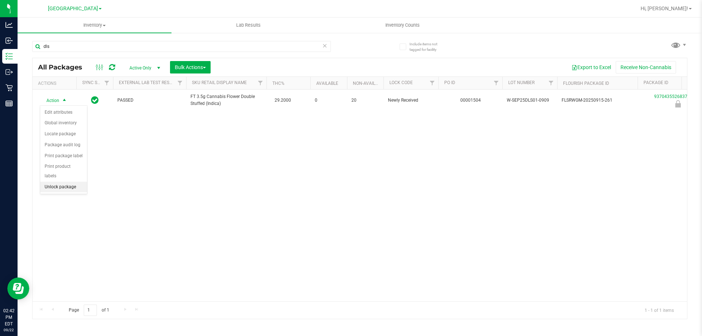
click at [66, 182] on li "Unlock package" at bounding box center [63, 187] width 47 height 11
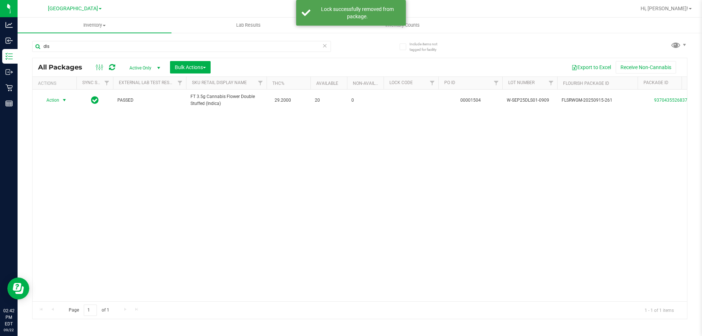
click at [57, 100] on span "Action" at bounding box center [50, 100] width 20 height 10
click at [57, 167] on li "Lock package" at bounding box center [68, 166] width 57 height 11
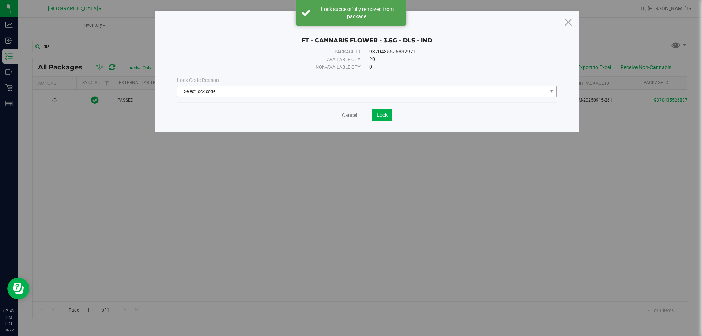
click at [192, 90] on span "Select lock code" at bounding box center [362, 91] width 370 height 10
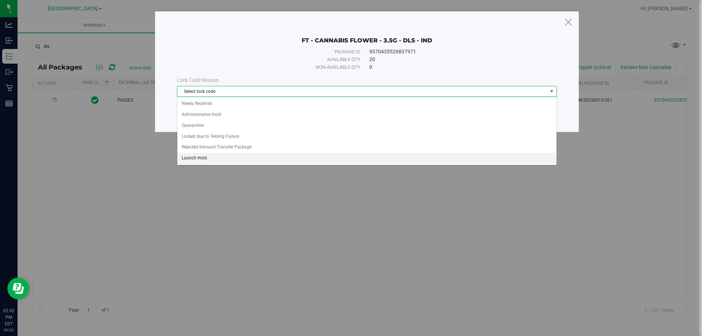
click at [207, 159] on li "Launch Hold" at bounding box center [366, 158] width 379 height 11
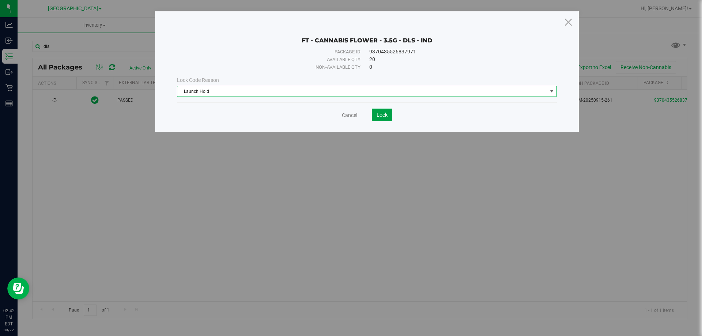
click at [391, 111] on button "Lock" at bounding box center [382, 115] width 20 height 12
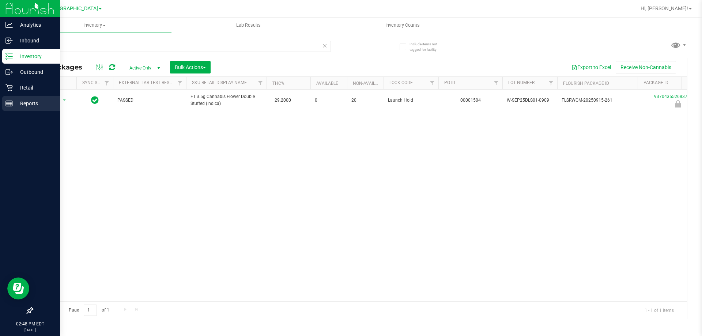
click at [13, 108] on p "Reports" at bounding box center [35, 103] width 44 height 9
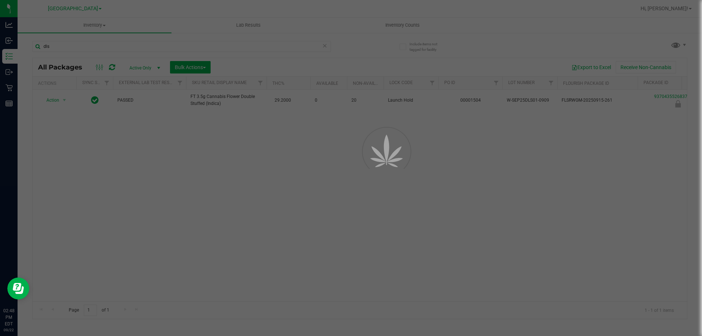
click at [249, 26] on div at bounding box center [351, 168] width 702 height 336
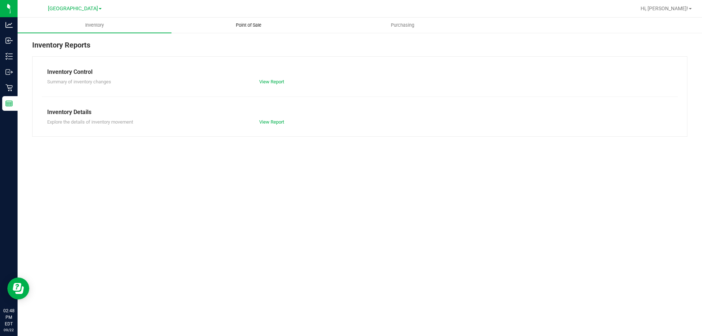
drag, startPoint x: 249, startPoint y: 26, endPoint x: 246, endPoint y: 29, distance: 3.9
click at [248, 27] on span "Point of Sale" at bounding box center [248, 25] width 45 height 7
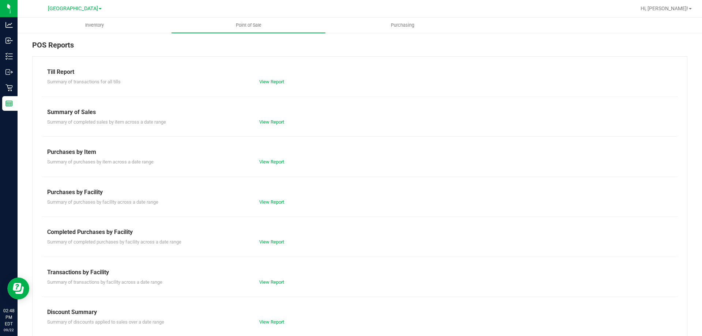
click at [271, 239] on div "View Report" at bounding box center [307, 242] width 106 height 7
click at [271, 243] on link "View Report" at bounding box center [271, 241] width 25 height 5
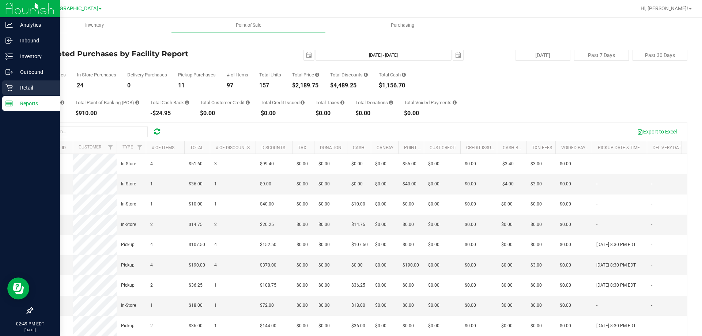
click at [9, 82] on div "Retail" at bounding box center [31, 87] width 58 height 15
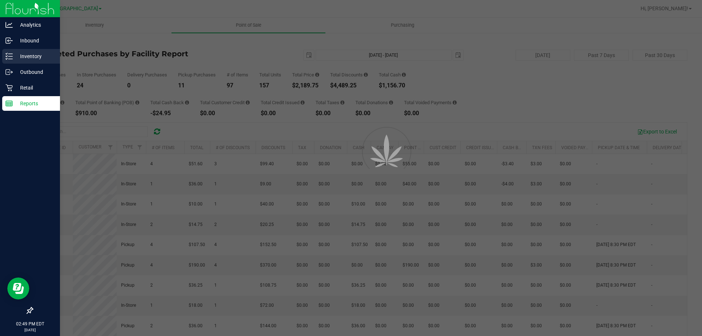
click at [28, 53] on p "Inventory" at bounding box center [35, 56] width 44 height 9
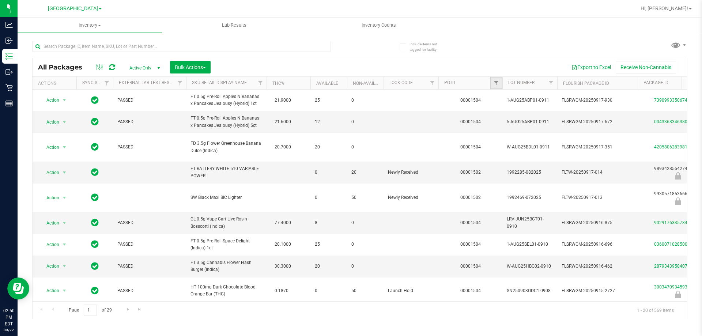
click at [499, 87] on link "Filter" at bounding box center [497, 83] width 12 height 12
click at [513, 98] on input "text" at bounding box center [532, 99] width 75 height 11
type input "1504"
click at [495, 110] on button "Filter" at bounding box center [512, 118] width 35 height 16
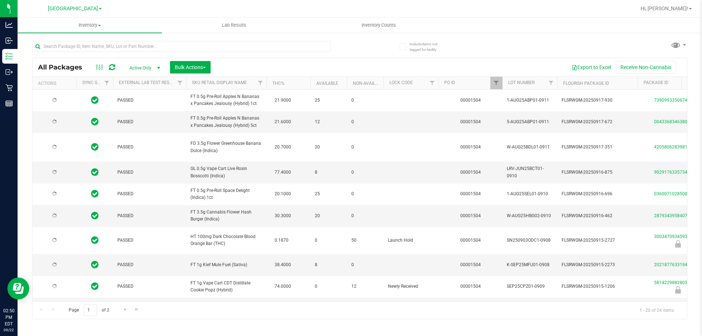
type input "[DATE]"
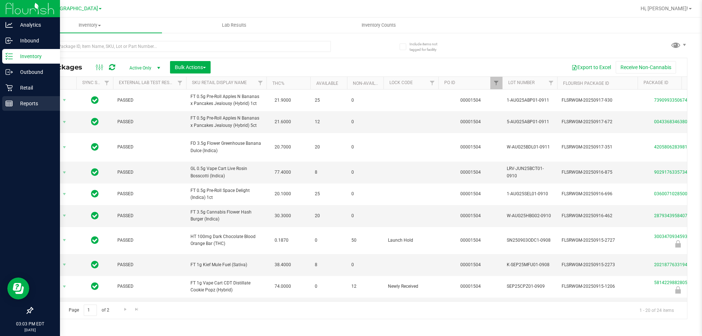
click at [10, 104] on line at bounding box center [10, 104] width 0 height 4
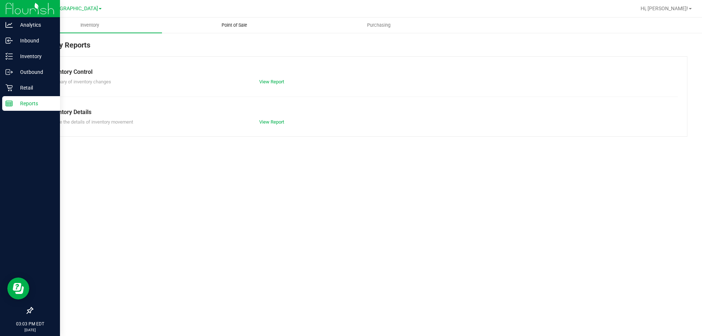
click at [232, 20] on uib-tab-heading "Point of Sale" at bounding box center [234, 25] width 144 height 15
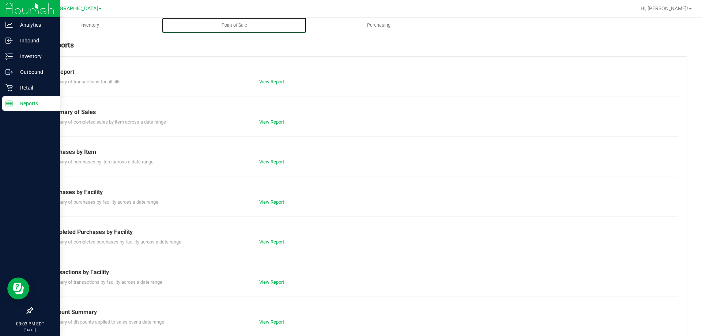
click at [270, 243] on link "View Report" at bounding box center [271, 241] width 25 height 5
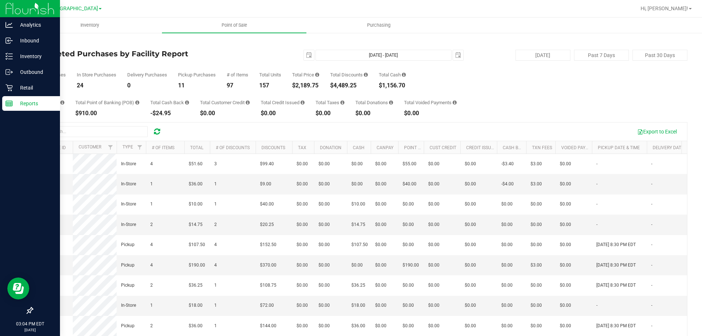
click at [43, 44] on link "Back" at bounding box center [37, 42] width 11 height 5
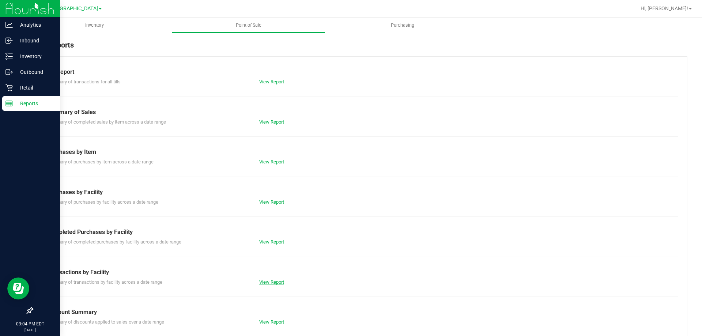
click at [277, 279] on link "View Report" at bounding box center [271, 281] width 25 height 5
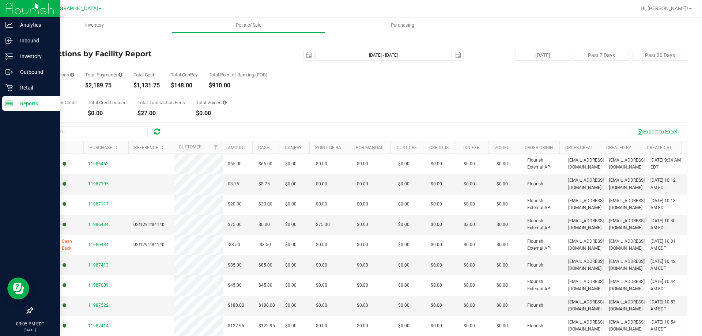
click at [238, 92] on div "Total Customer Credit $0.00 Total Credit Issued $0.00 Total Transaction Fees $2…" at bounding box center [360, 103] width 656 height 28
click at [10, 54] on line at bounding box center [10, 54] width 4 height 0
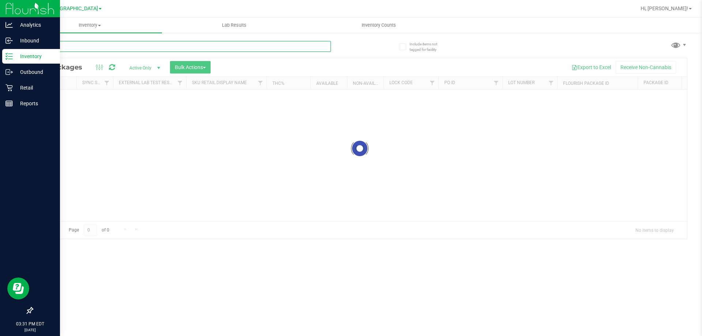
click at [109, 48] on input "text" at bounding box center [181, 46] width 299 height 11
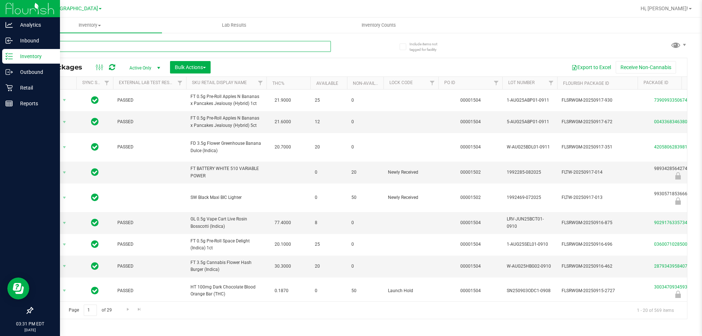
type input "arz"
